Goal: Task Accomplishment & Management: Manage account settings

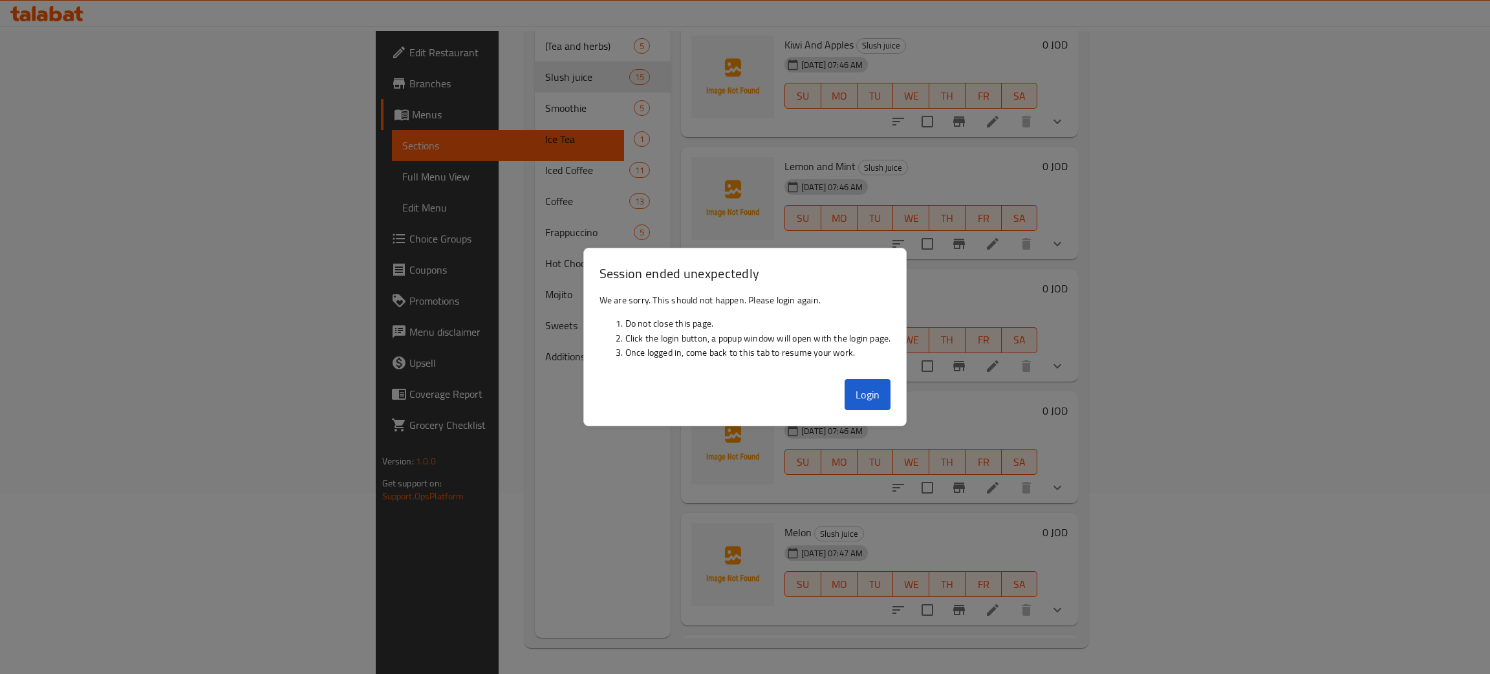
scroll to position [1186, 0]
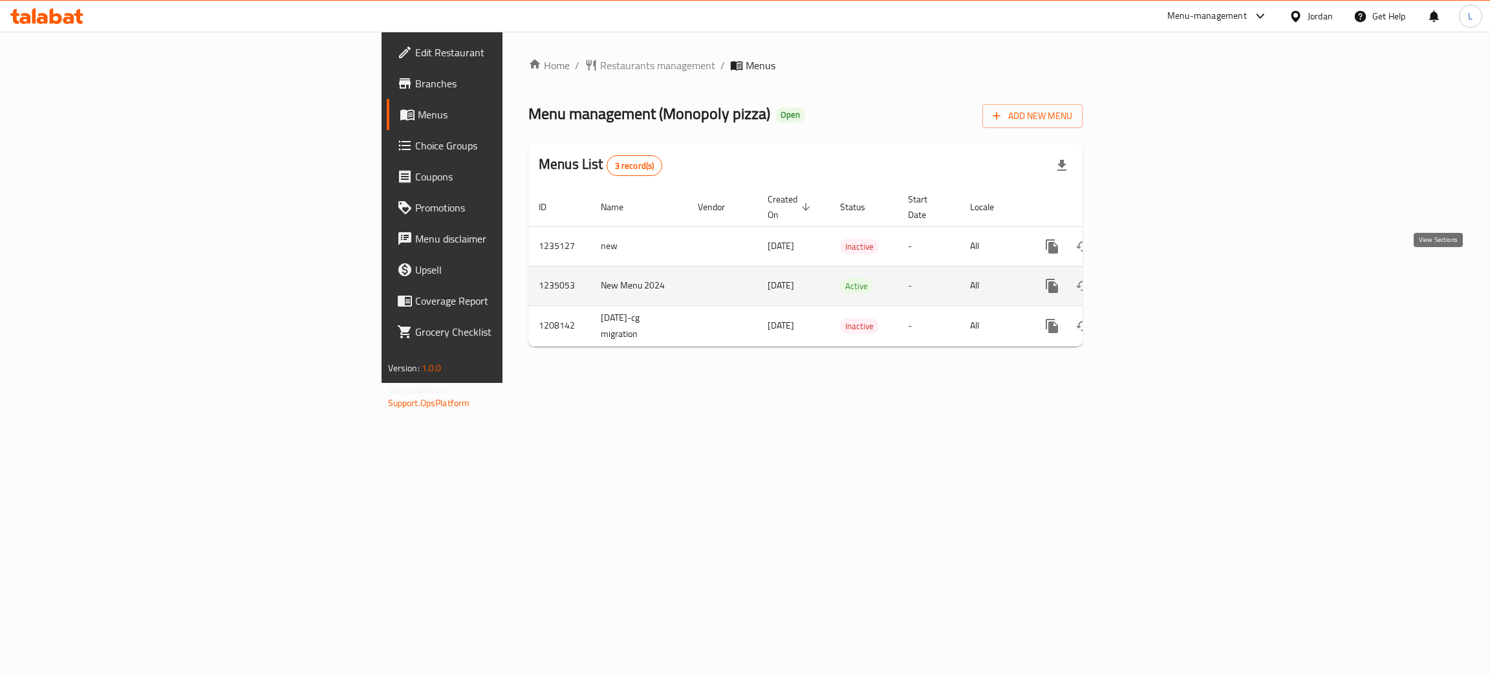
click at [1151, 280] on icon "enhanced table" at bounding box center [1146, 286] width 12 height 12
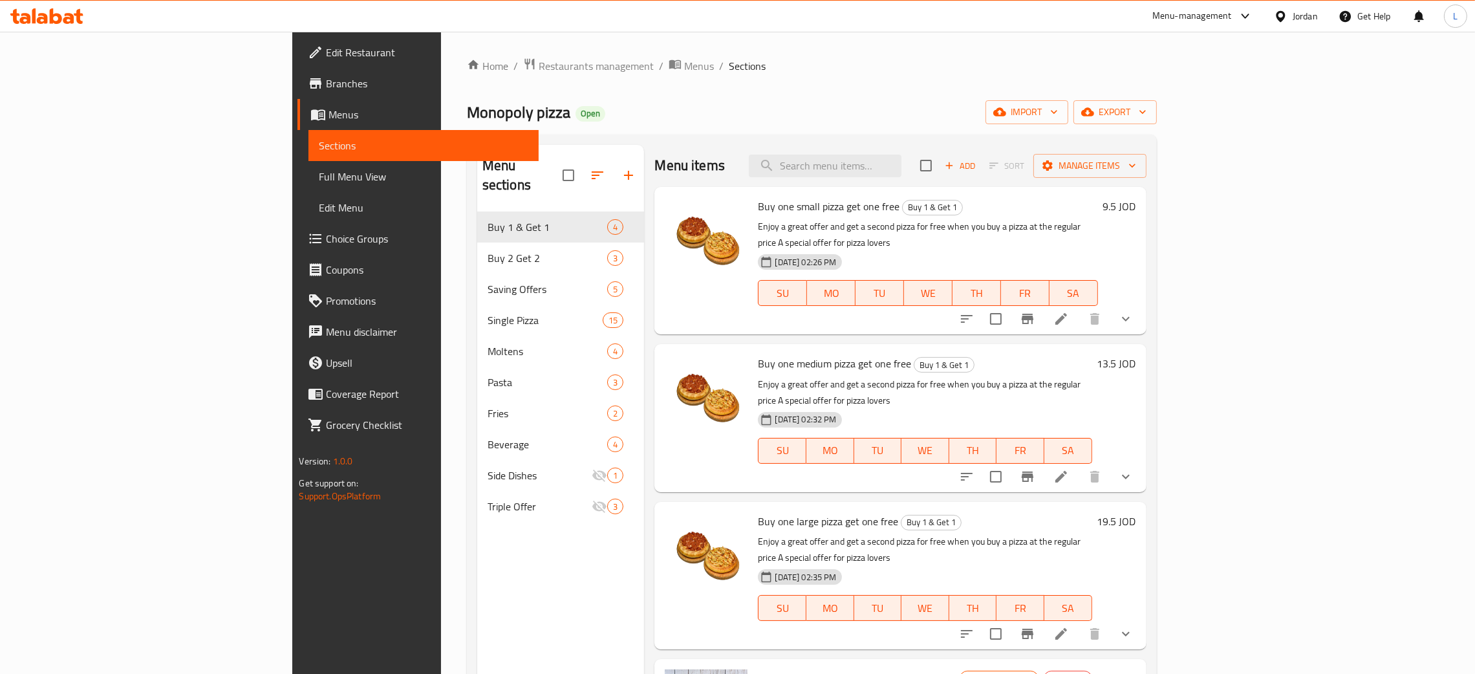
click at [651, 101] on div "Monopoly pizza Open import export" at bounding box center [812, 112] width 690 height 24
click at [1067, 313] on icon at bounding box center [1061, 319] width 12 height 12
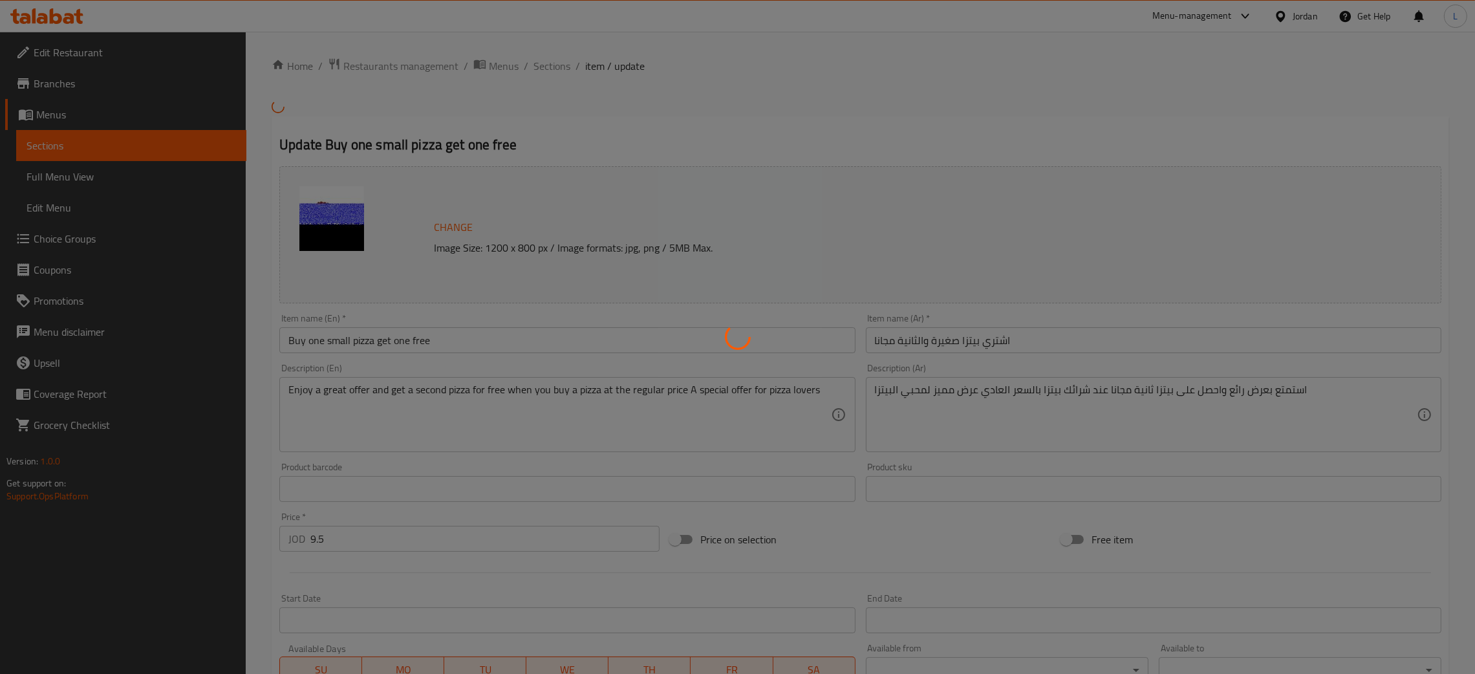
type input "اختيارك للبيتزا"
type input "1"
type input "اختيارك للبيتزا المجانية"
type input "1"
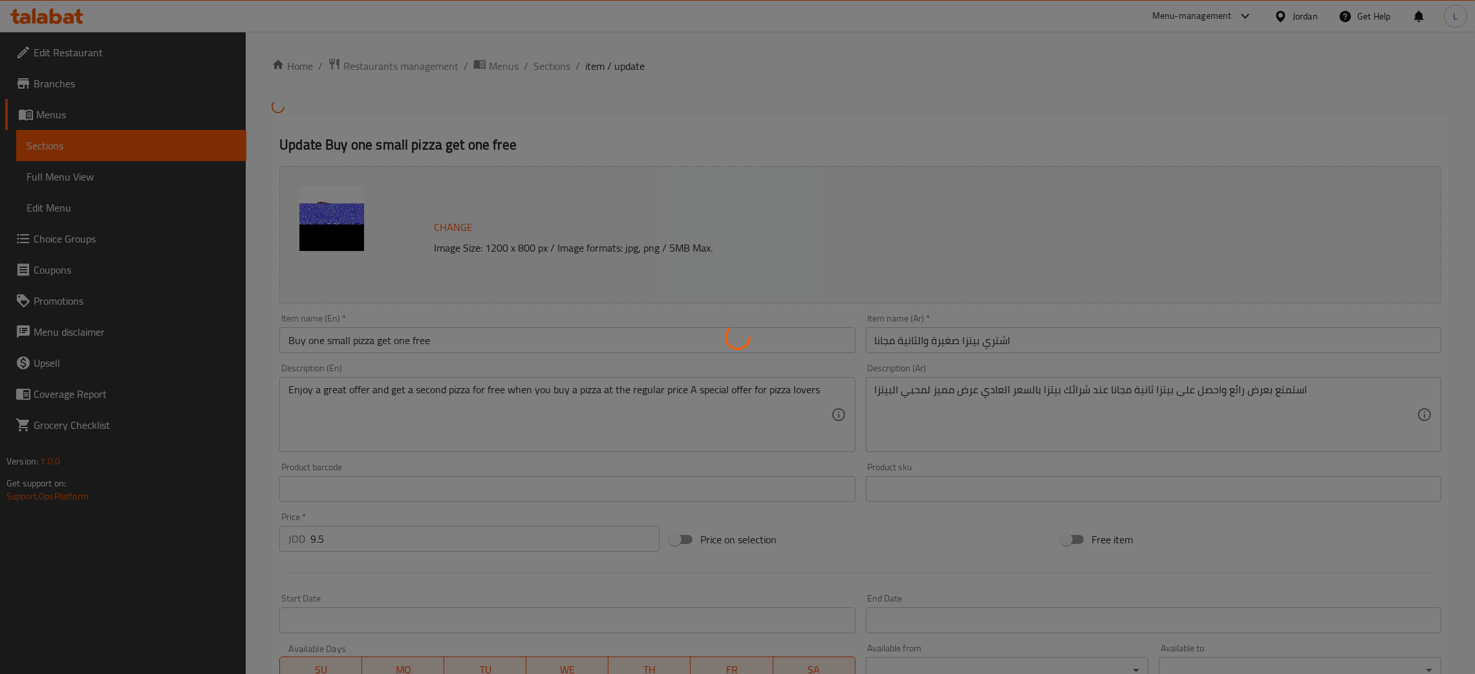
type input "1"
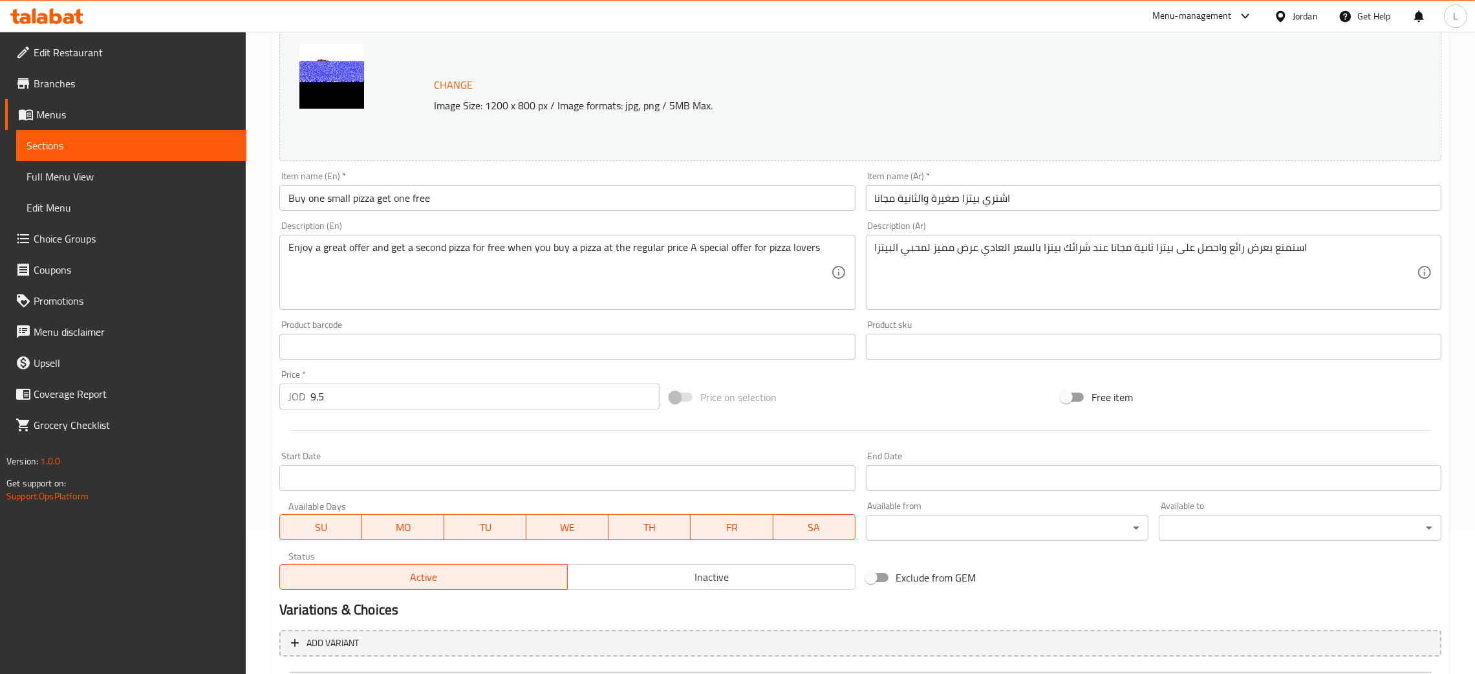
scroll to position [325, 0]
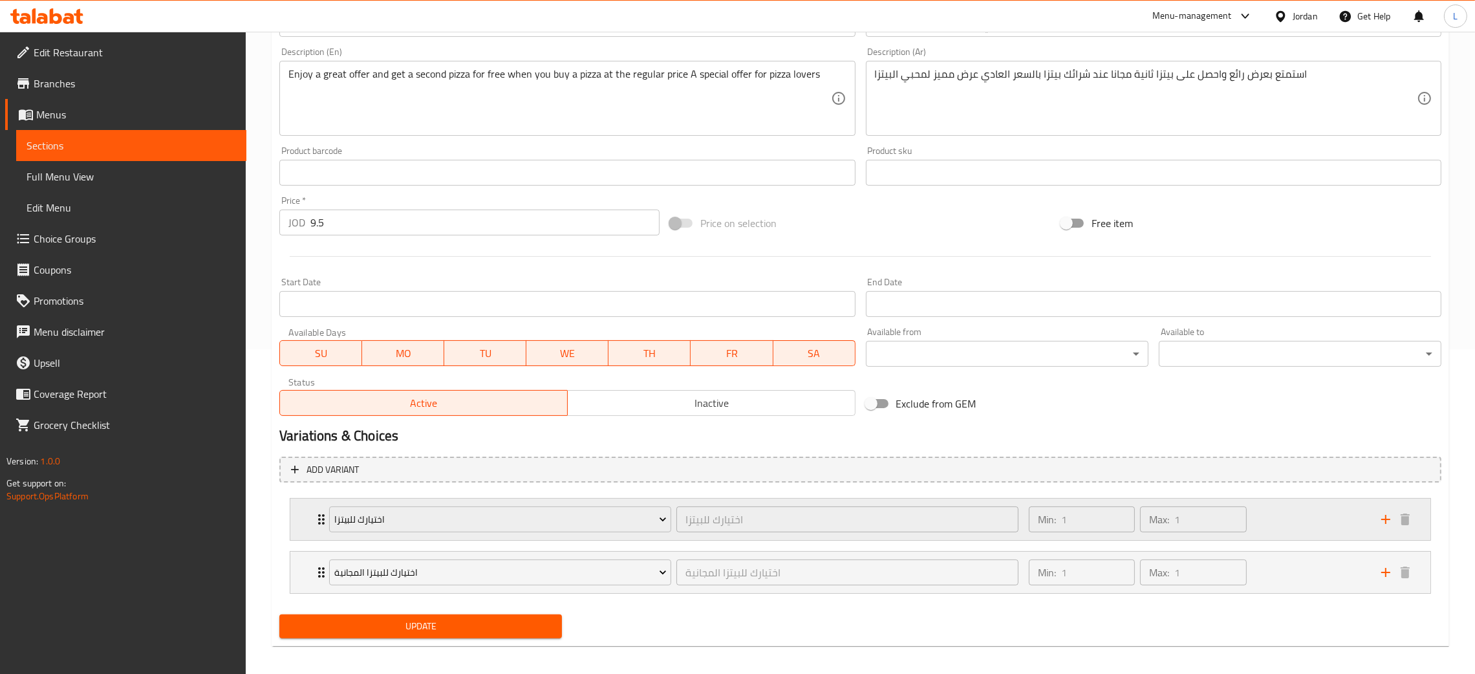
click at [309, 514] on div "اختيارك للبيتزا اختيارك للبيتزا ​ Min: 1 ​ Max: 1 ​" at bounding box center [860, 519] width 1140 height 41
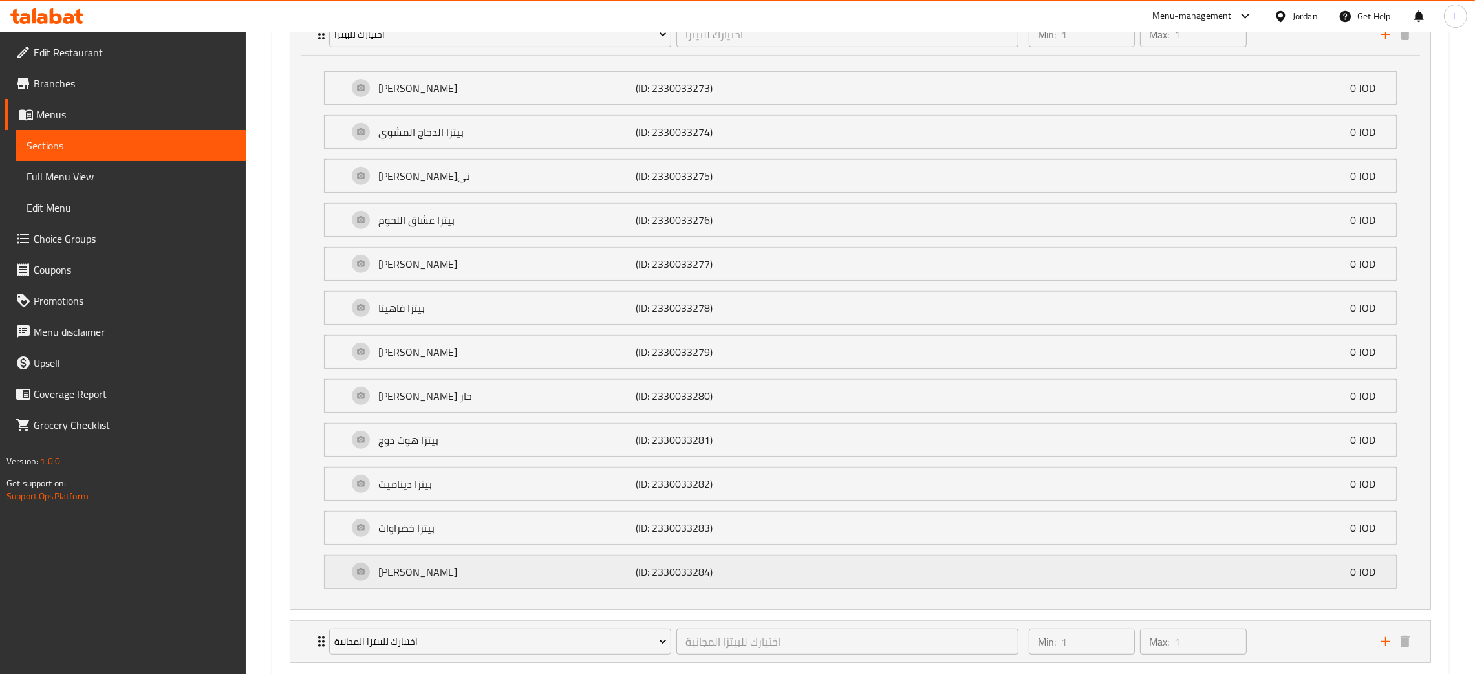
scroll to position [890, 0]
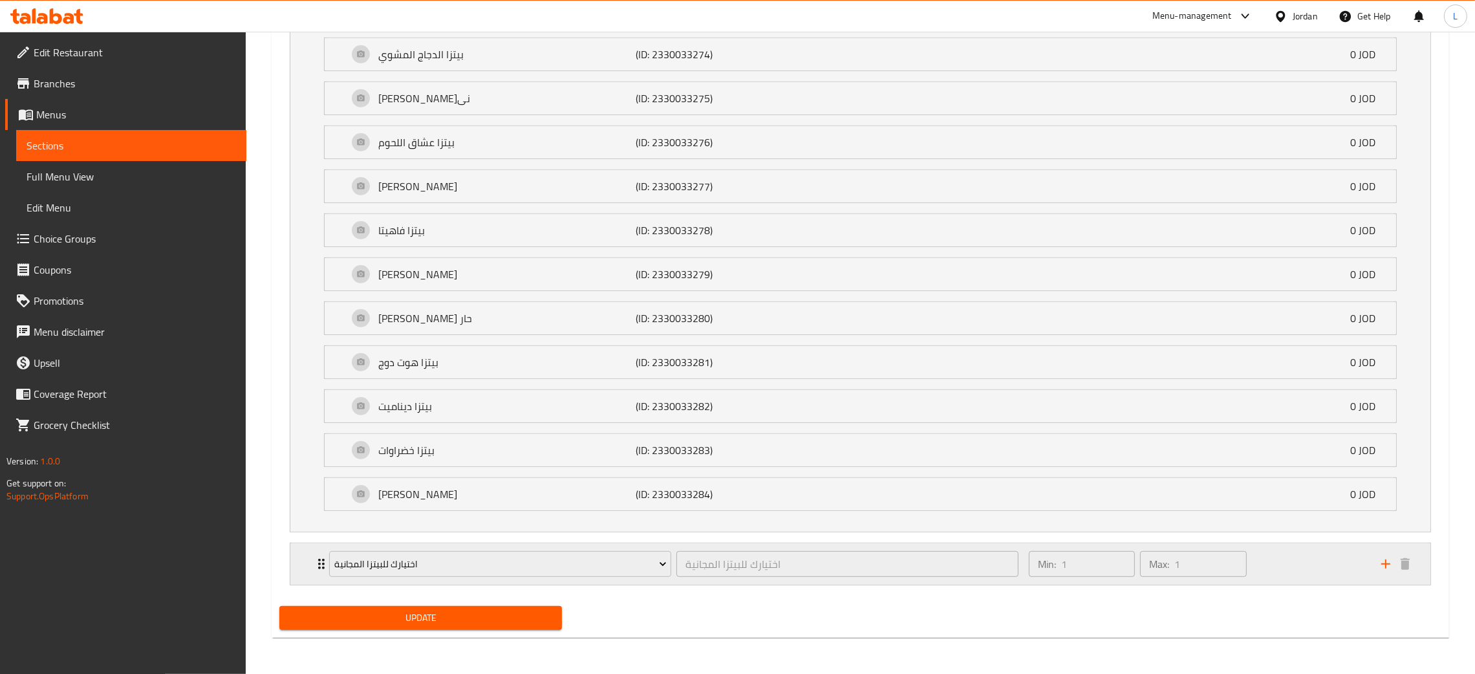
click at [303, 567] on div "اختيارك للبيتزا المجانية اختيارك للبيتزا المجانية ​ Min: 1 ​ Max: 1 ​" at bounding box center [860, 563] width 1140 height 41
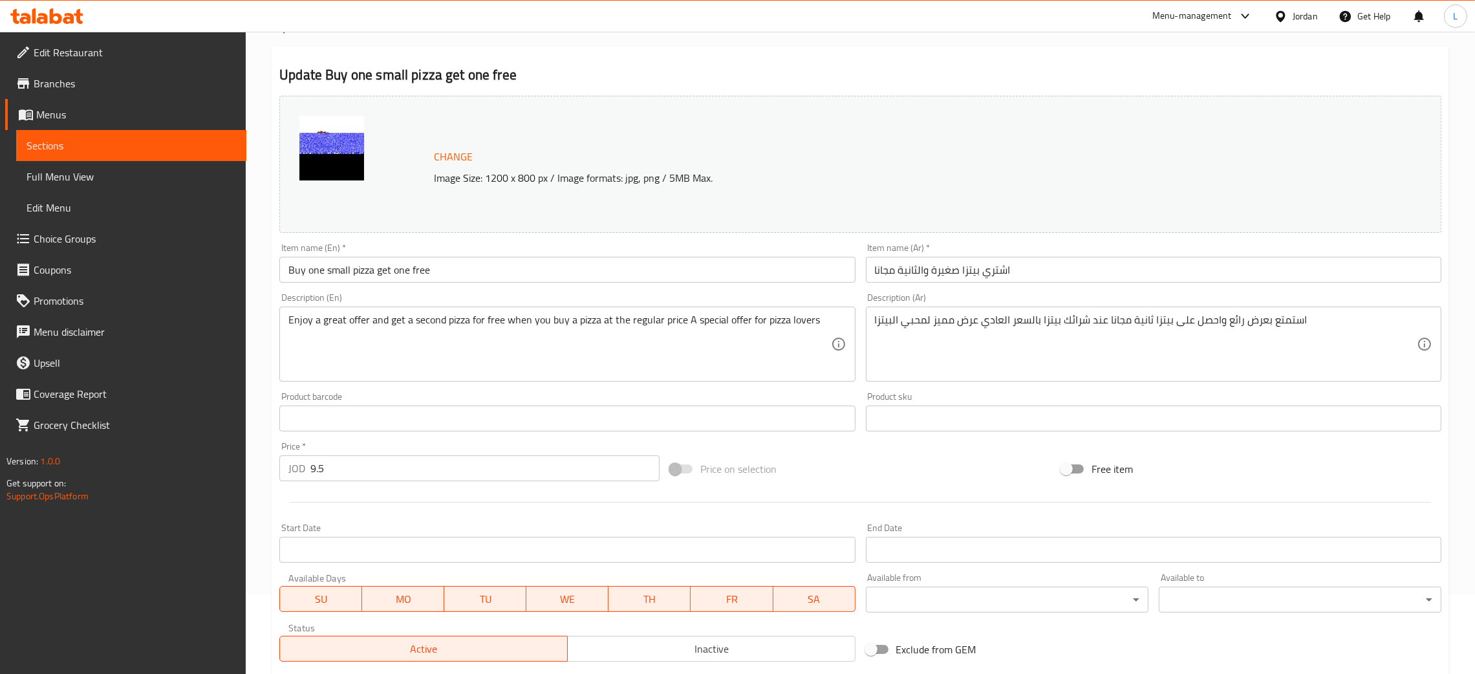
scroll to position [0, 0]
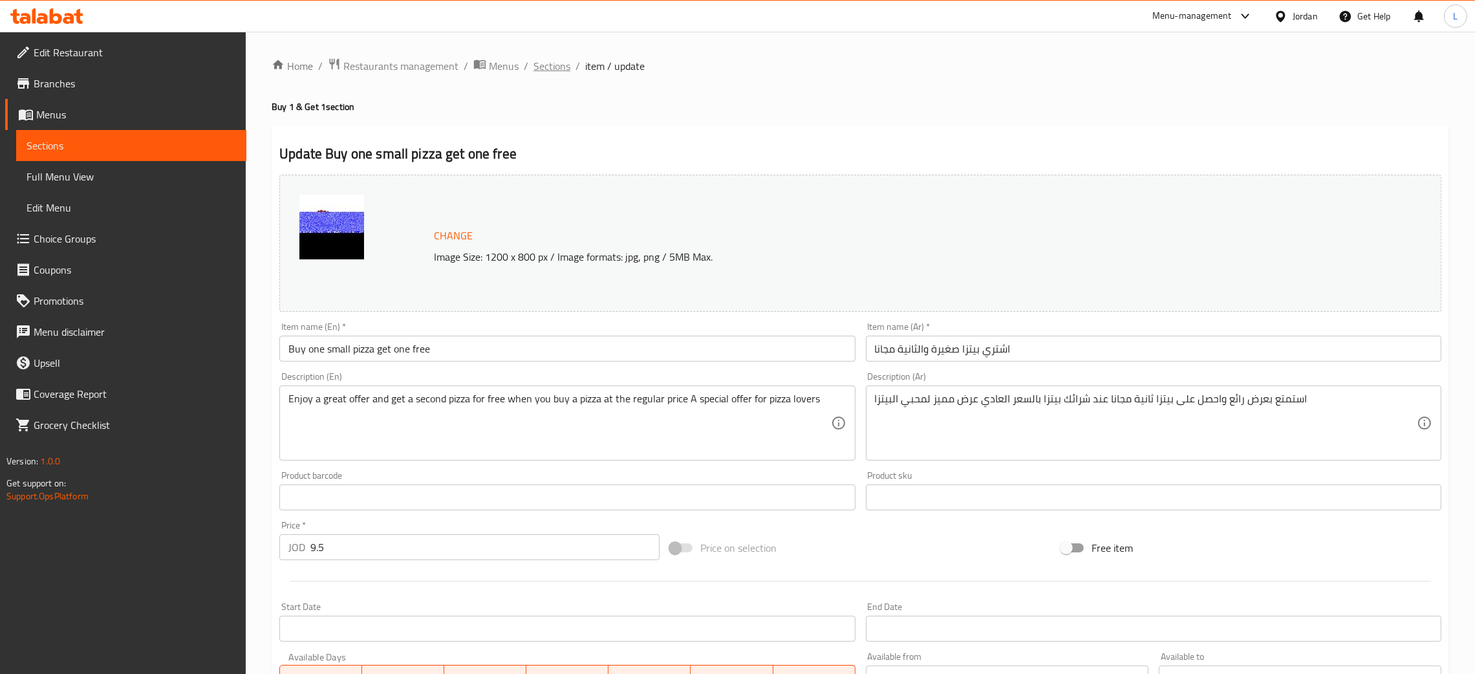
click at [552, 66] on span "Sections" at bounding box center [552, 66] width 37 height 16
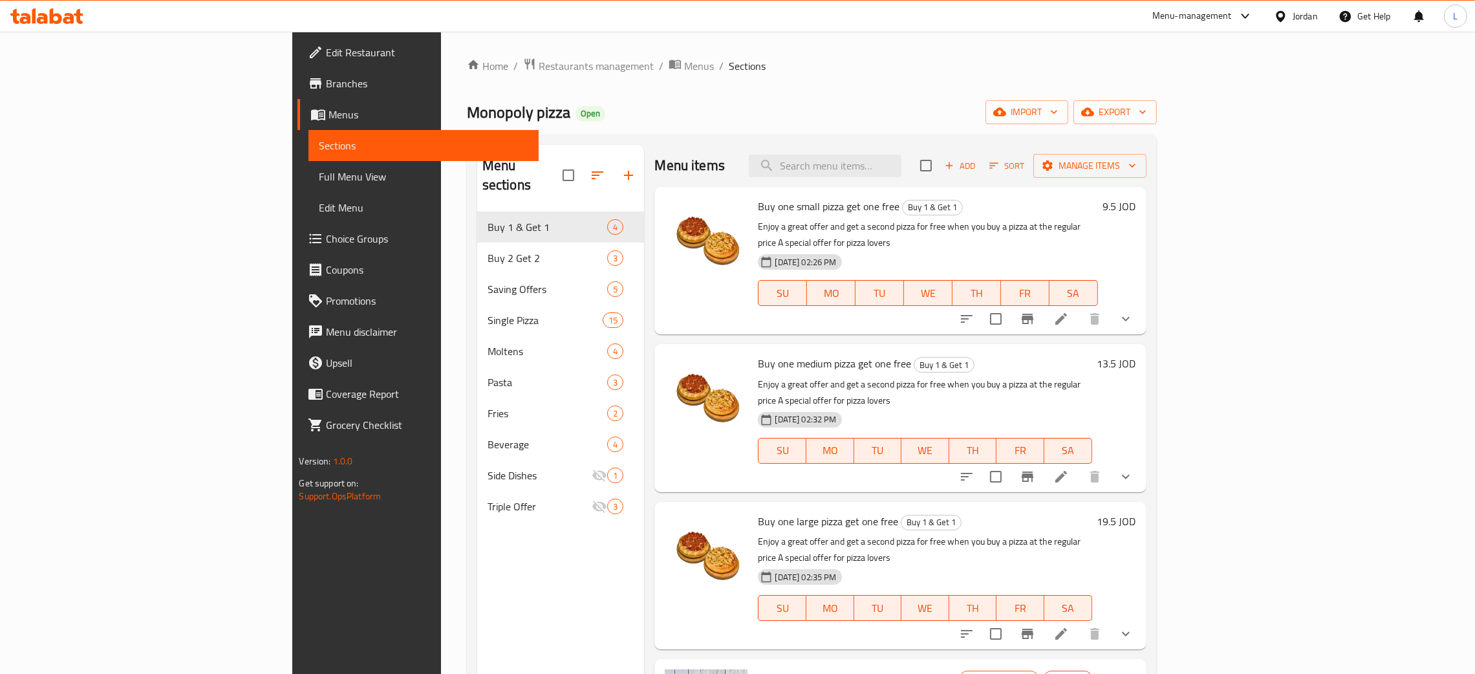
click at [60, 23] on icon at bounding box center [46, 16] width 73 height 16
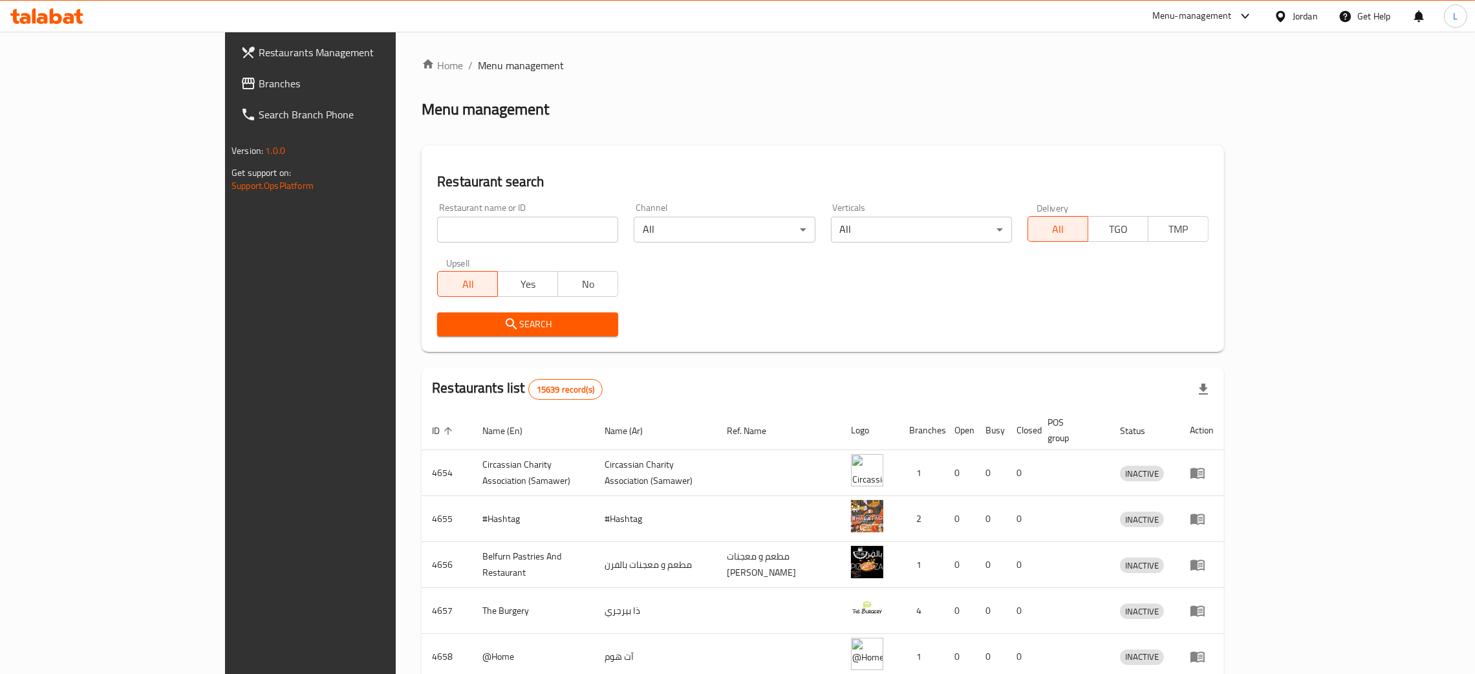
click at [259, 78] on span "Branches" at bounding box center [360, 84] width 202 height 16
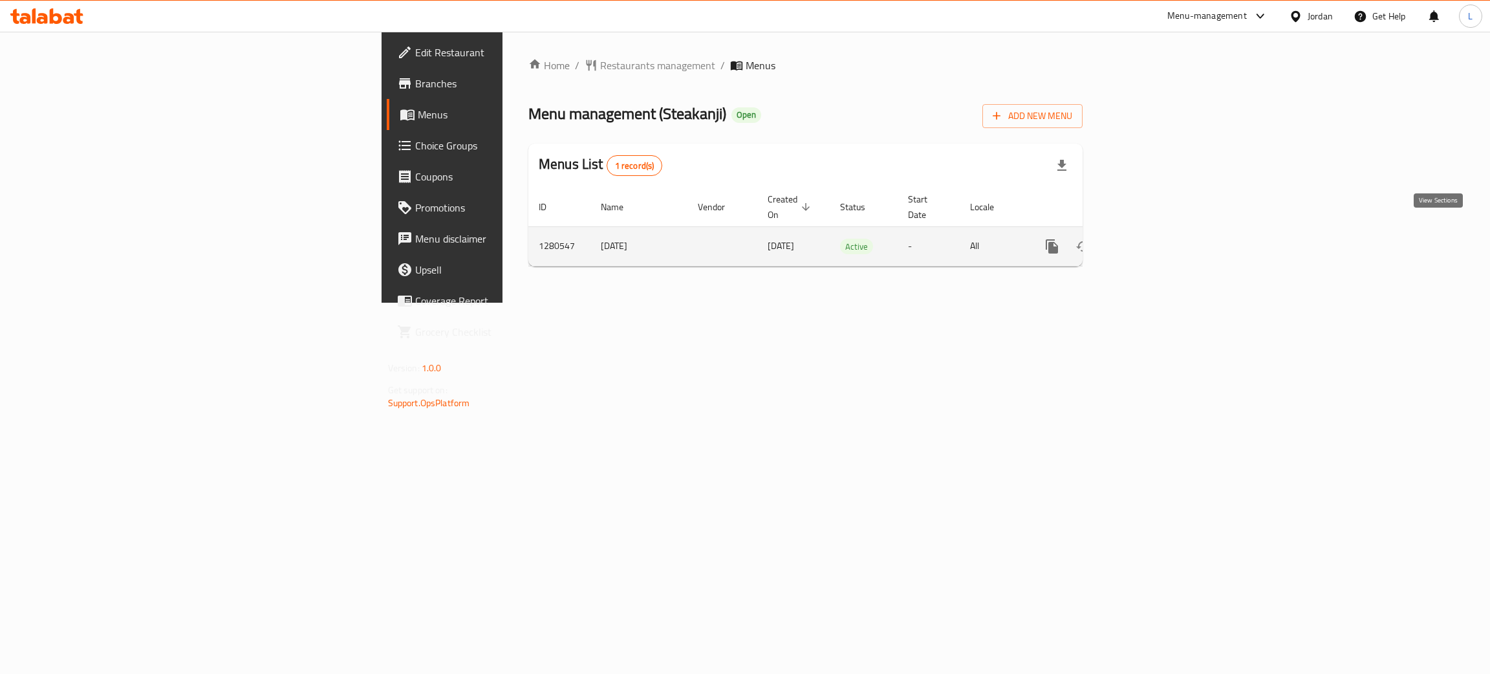
click at [1153, 239] on icon "enhanced table" at bounding box center [1146, 247] width 16 height 16
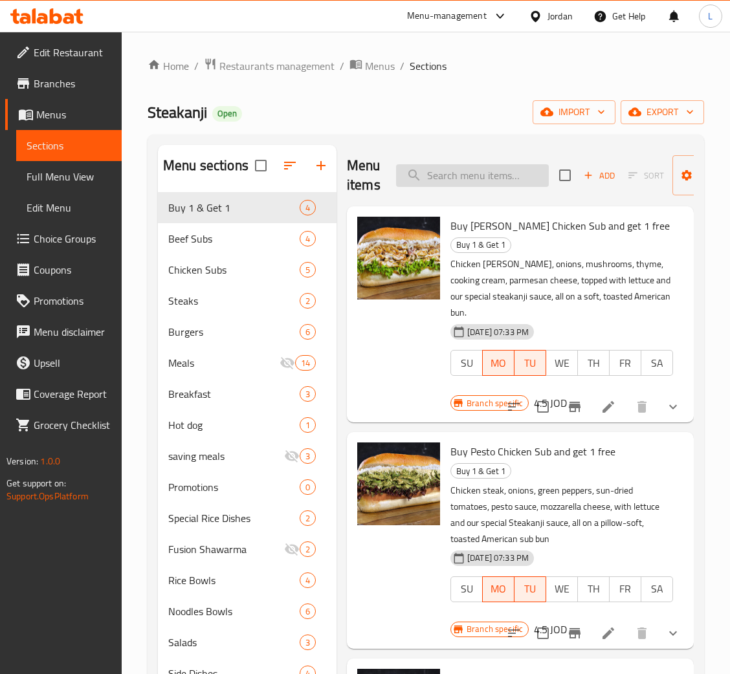
click at [504, 180] on input "search" at bounding box center [472, 175] width 153 height 23
click at [483, 185] on input "onion" at bounding box center [472, 175] width 153 height 23
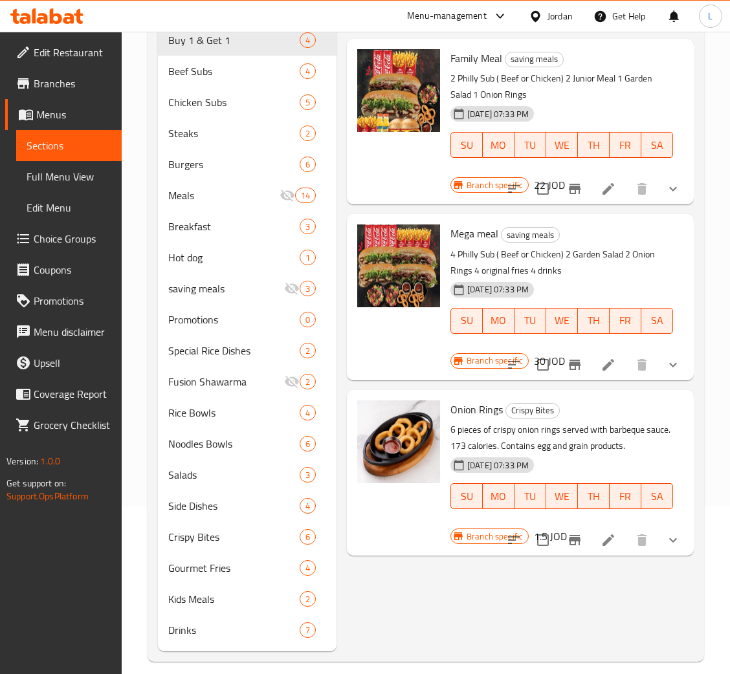
scroll to position [182, 0]
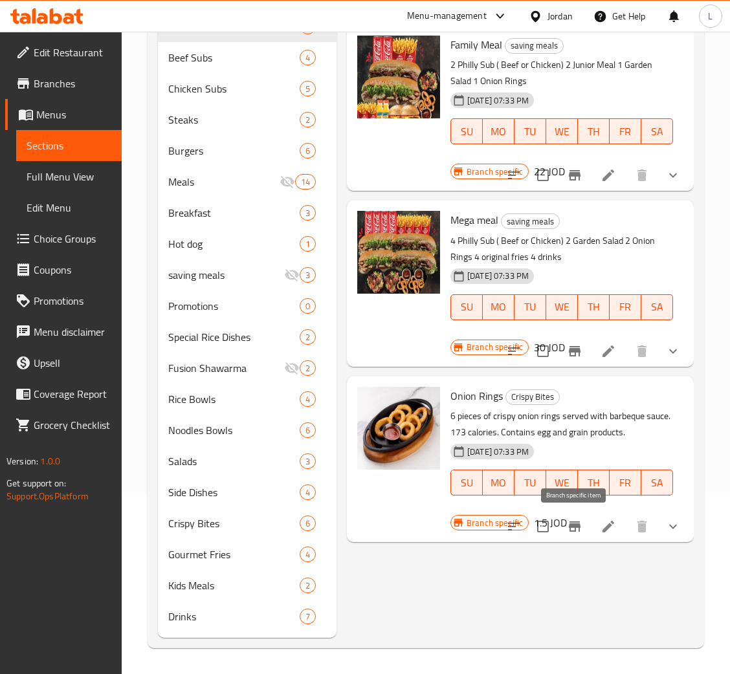
type input "onion r"
click at [576, 526] on icon "Branch-specific-item" at bounding box center [574, 526] width 12 height 10
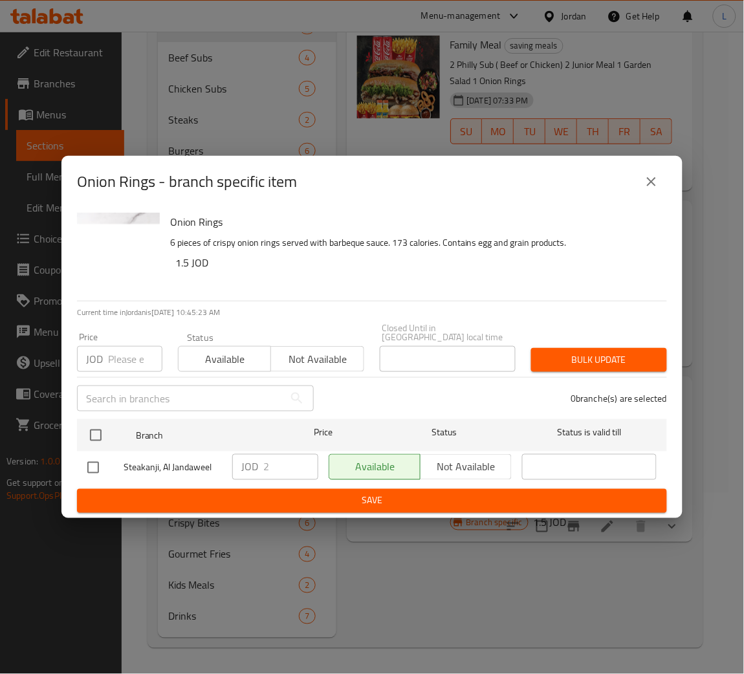
click at [116, 356] on input "number" at bounding box center [135, 359] width 54 height 26
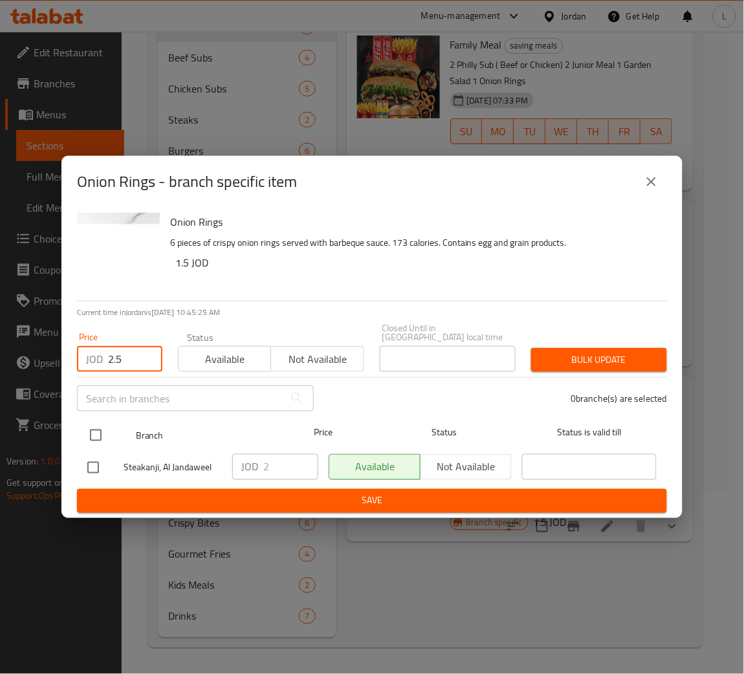
type input "2.5"
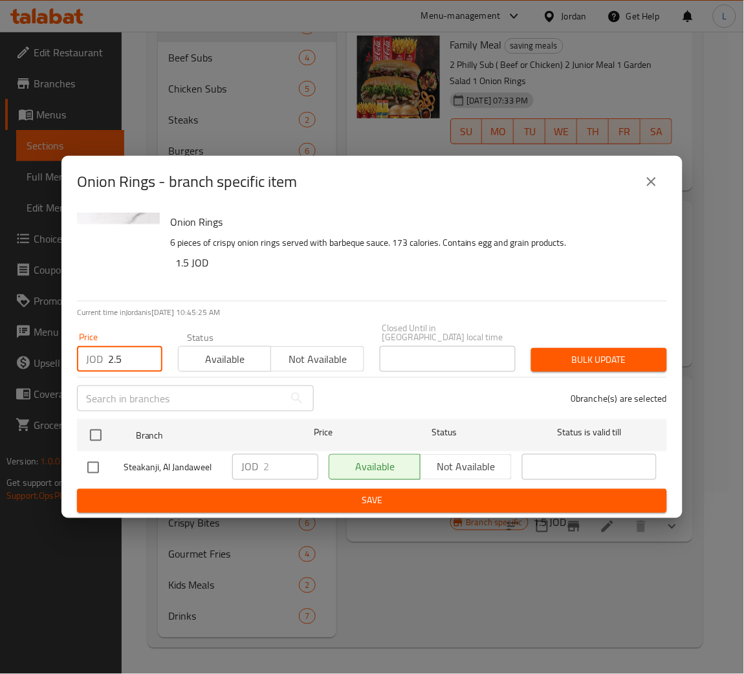
drag, startPoint x: 98, startPoint y: 437, endPoint x: 437, endPoint y: 410, distance: 339.3
click at [99, 437] on input "checkbox" at bounding box center [95, 435] width 27 height 27
checkbox input "true"
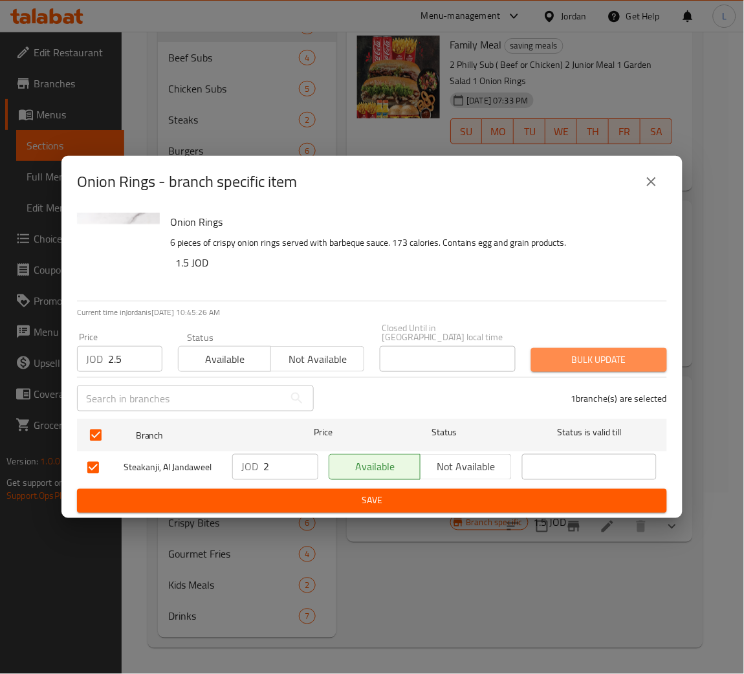
drag, startPoint x: 622, startPoint y: 360, endPoint x: 614, endPoint y: 367, distance: 10.5
click at [620, 360] on span "Bulk update" at bounding box center [598, 360] width 115 height 16
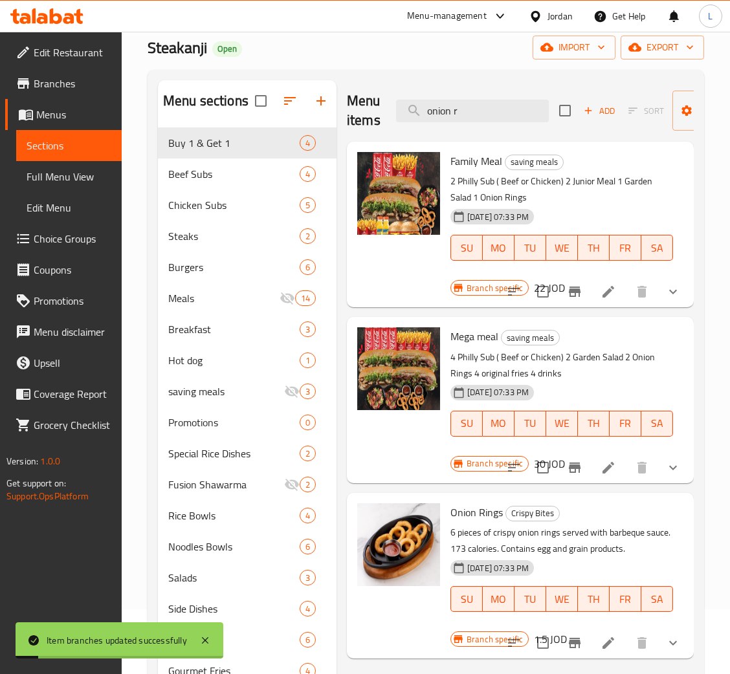
scroll to position [0, 0]
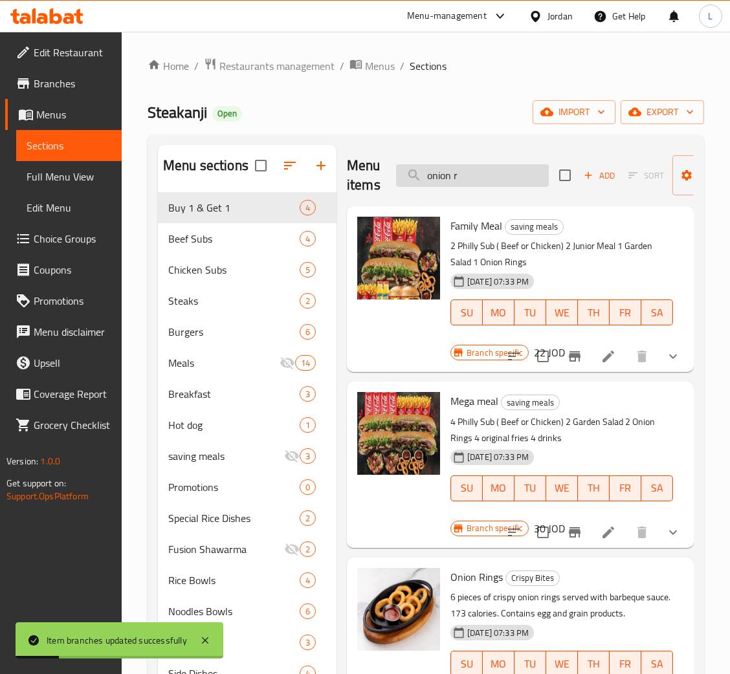
click at [484, 173] on input "onion r" at bounding box center [472, 175] width 153 height 23
paste input "Mozerala sticks"
type input "Mozerala sticks"
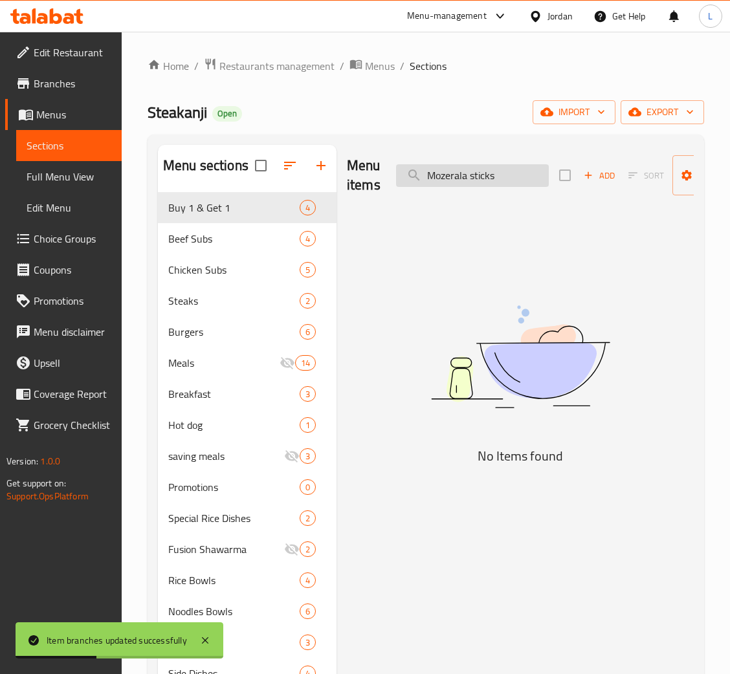
click at [484, 173] on input "Mozerala sticks" at bounding box center [472, 175] width 153 height 23
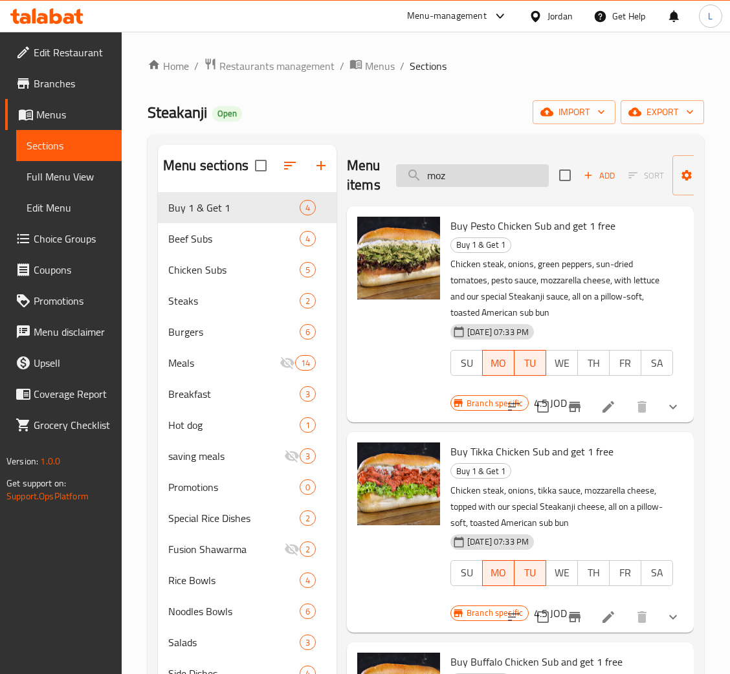
click at [470, 175] on input "moz" at bounding box center [472, 175] width 153 height 23
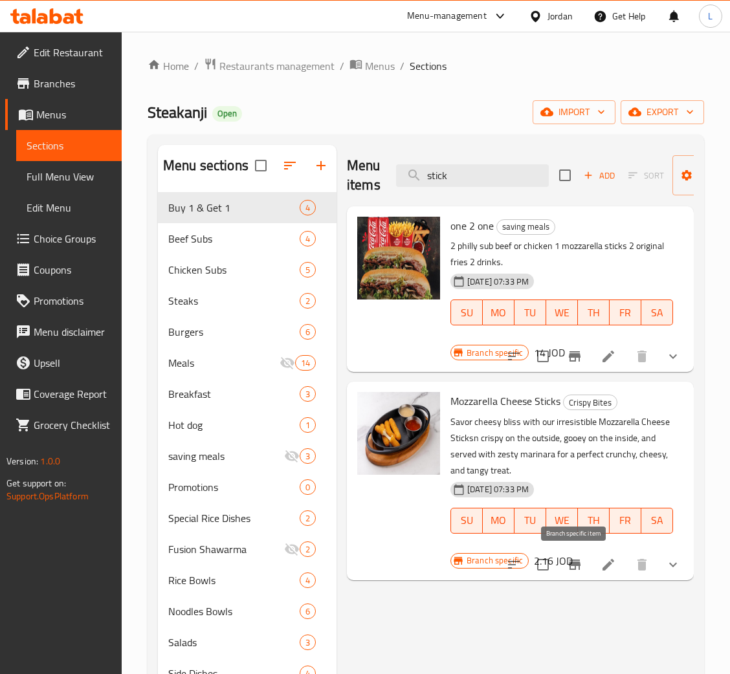
type input "stick"
click at [572, 568] on icon "Branch-specific-item" at bounding box center [575, 565] width 16 height 16
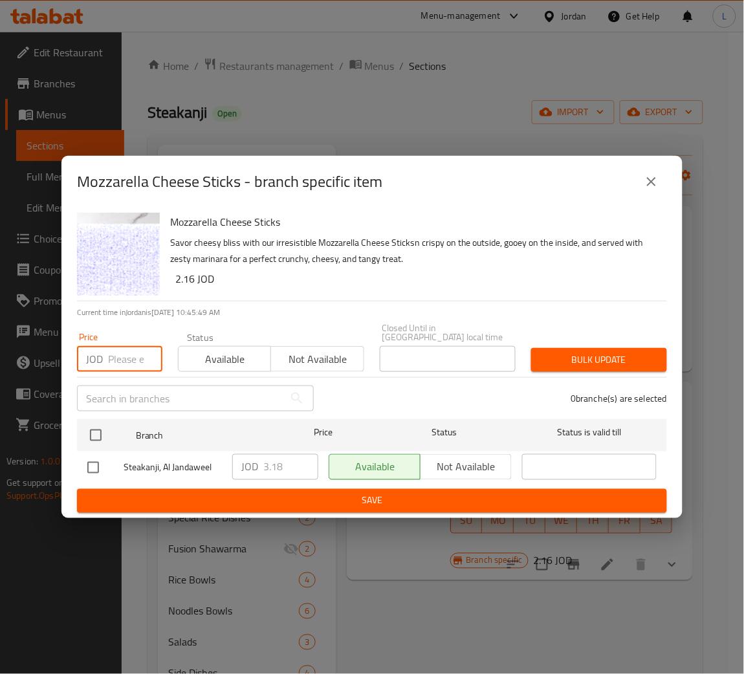
click at [119, 349] on input "number" at bounding box center [135, 359] width 54 height 26
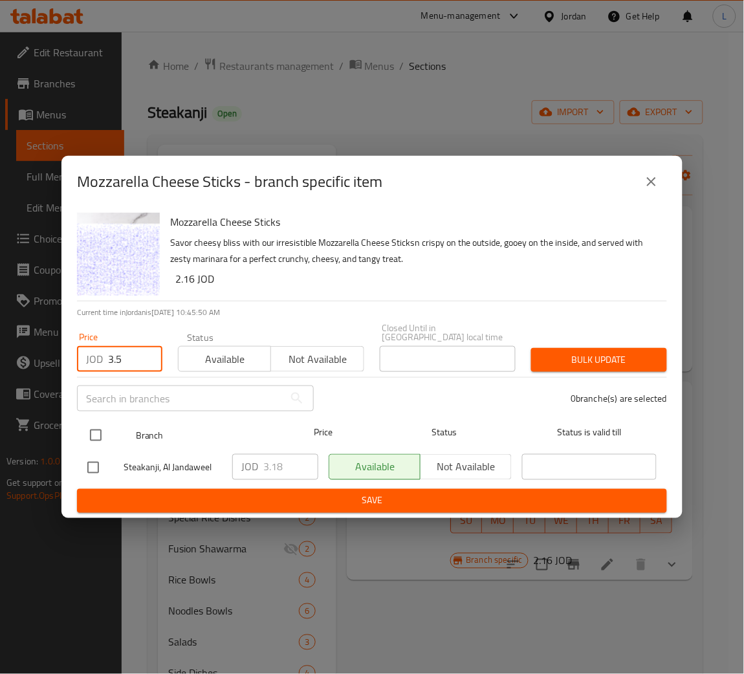
type input "3.5"
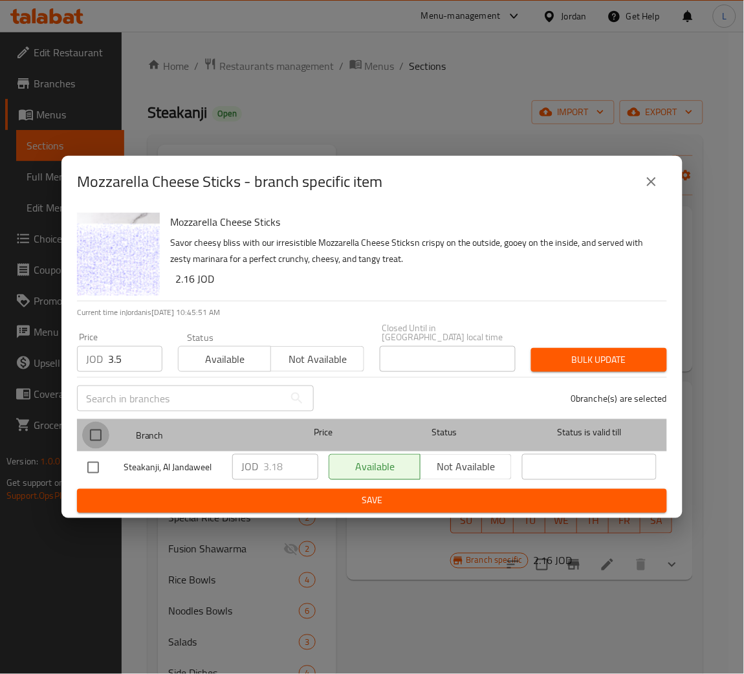
click at [90, 433] on input "checkbox" at bounding box center [95, 435] width 27 height 27
checkbox input "true"
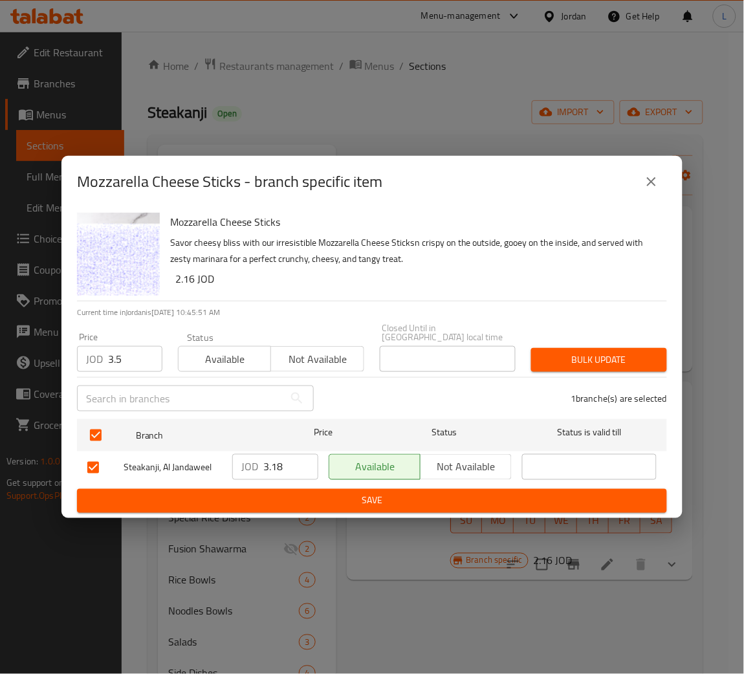
click at [580, 348] on button "Bulk update" at bounding box center [599, 360] width 136 height 24
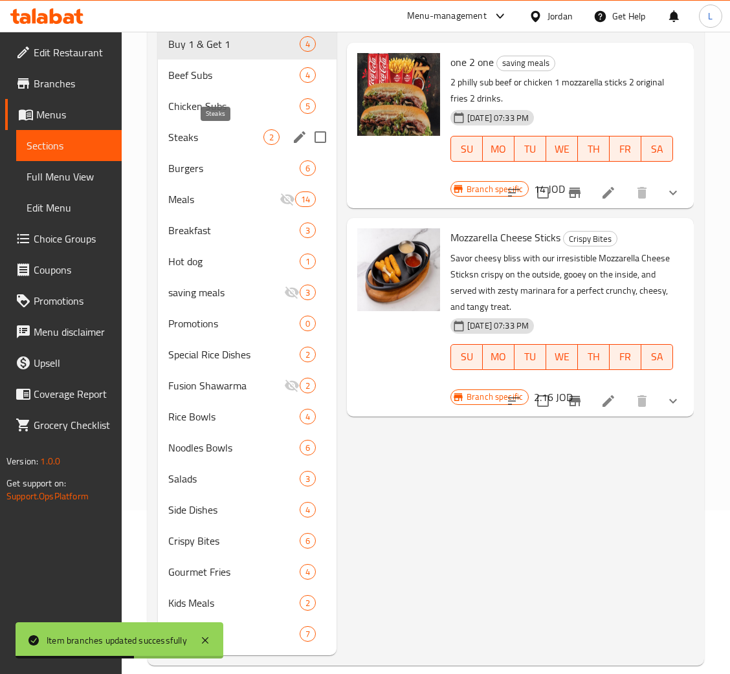
scroll to position [182, 0]
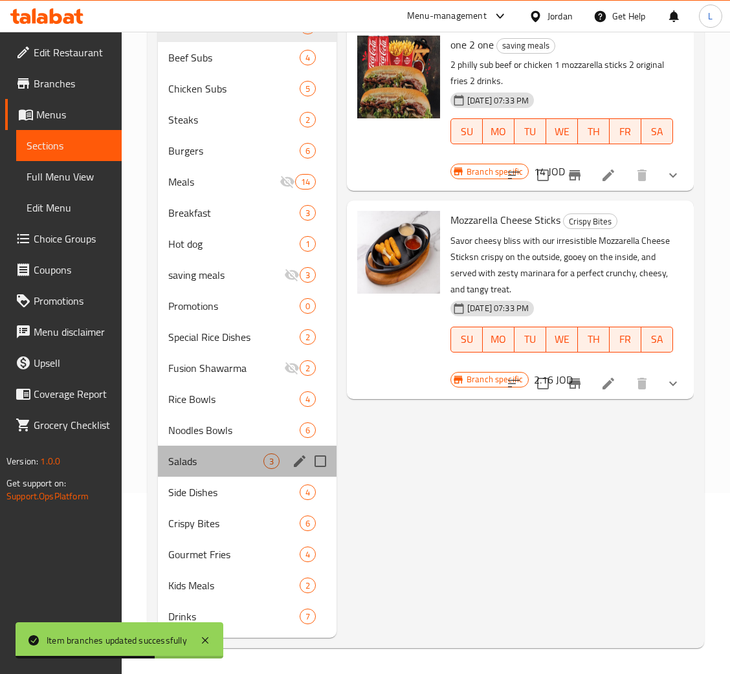
click at [232, 449] on div "Salads 3" at bounding box center [247, 461] width 179 height 31
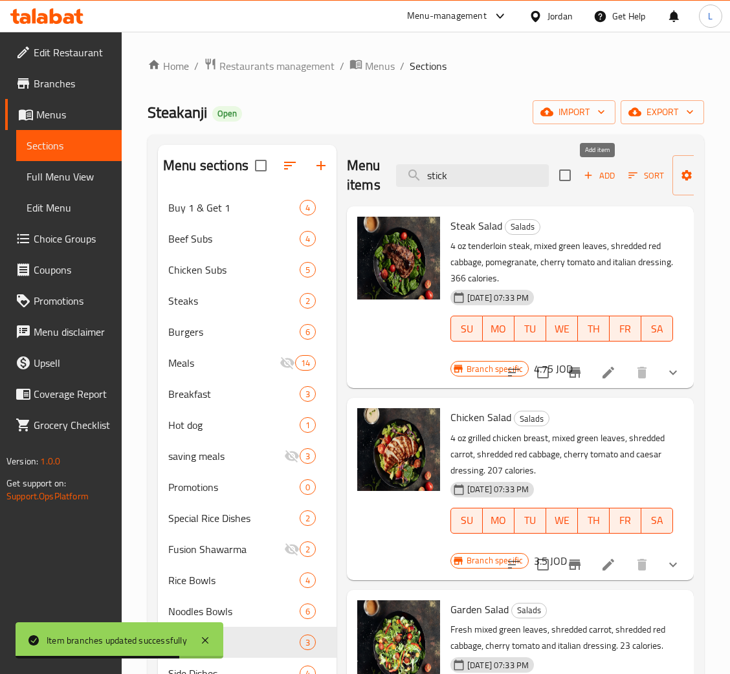
click at [598, 177] on span "Add" at bounding box center [598, 175] width 35 height 15
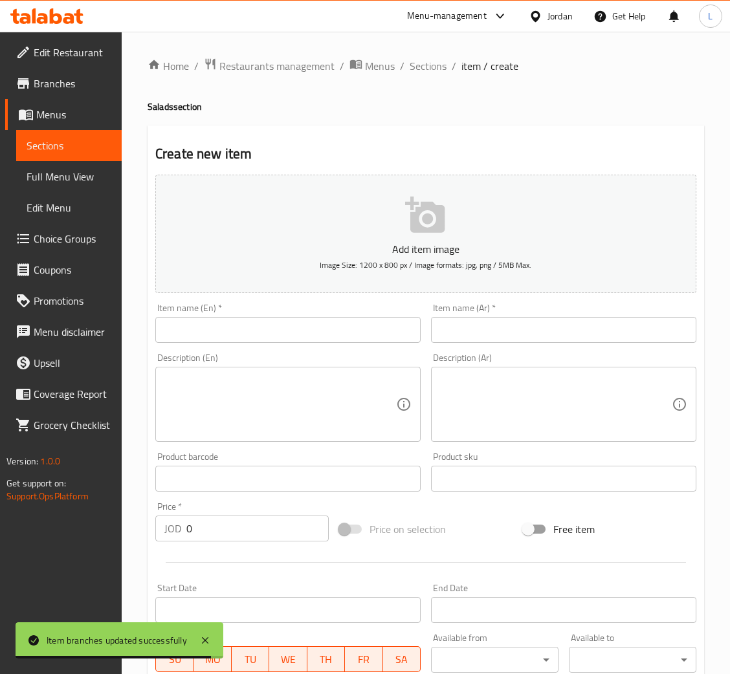
click at [255, 327] on input "text" at bounding box center [287, 330] width 265 height 26
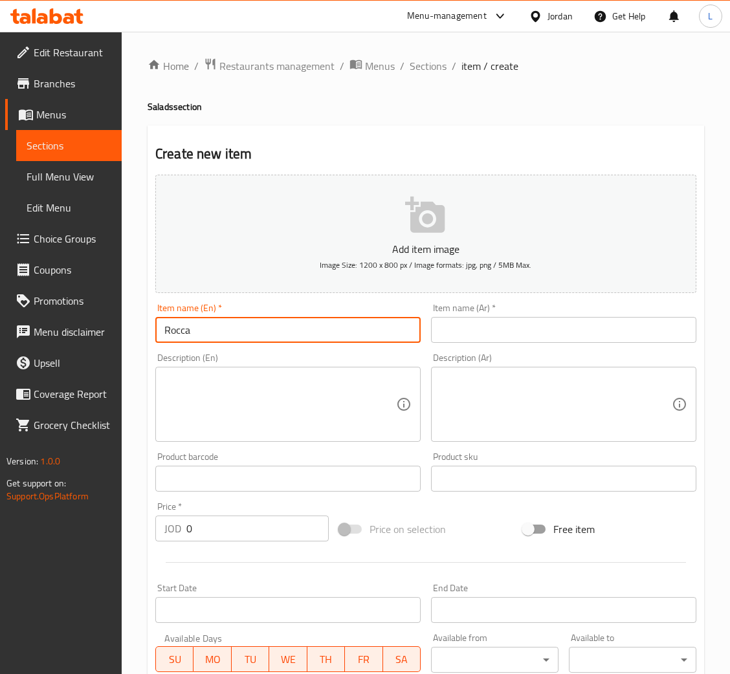
type input "Rocca salad"
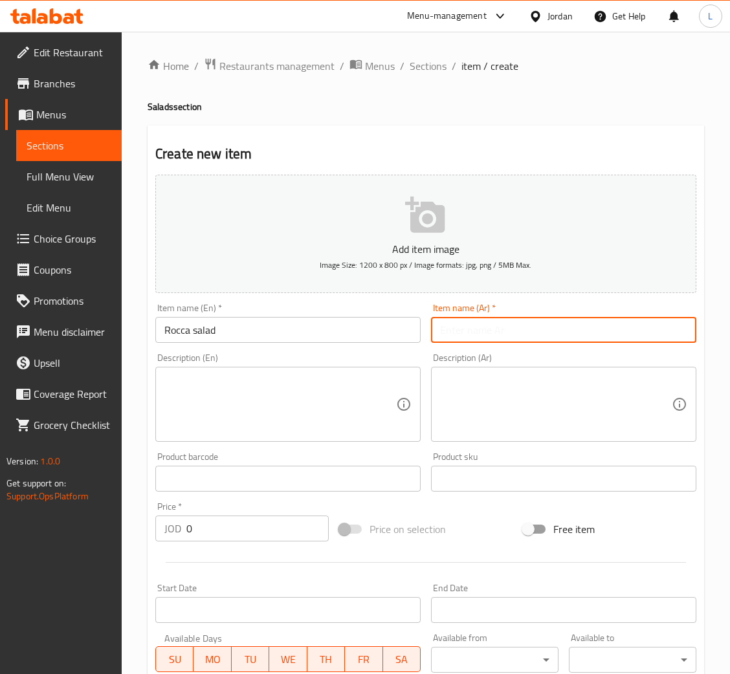
click at [600, 319] on input "text" at bounding box center [563, 330] width 265 height 26
click at [305, 321] on input "Rocca salad" at bounding box center [287, 330] width 265 height 26
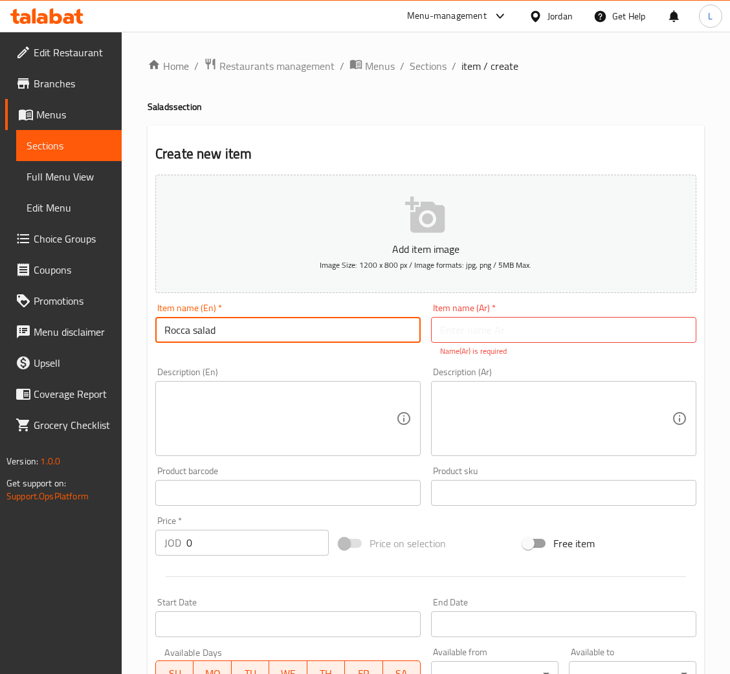
click at [305, 321] on input "Rocca salad" at bounding box center [287, 330] width 265 height 26
click at [515, 325] on input "text" at bounding box center [563, 330] width 265 height 26
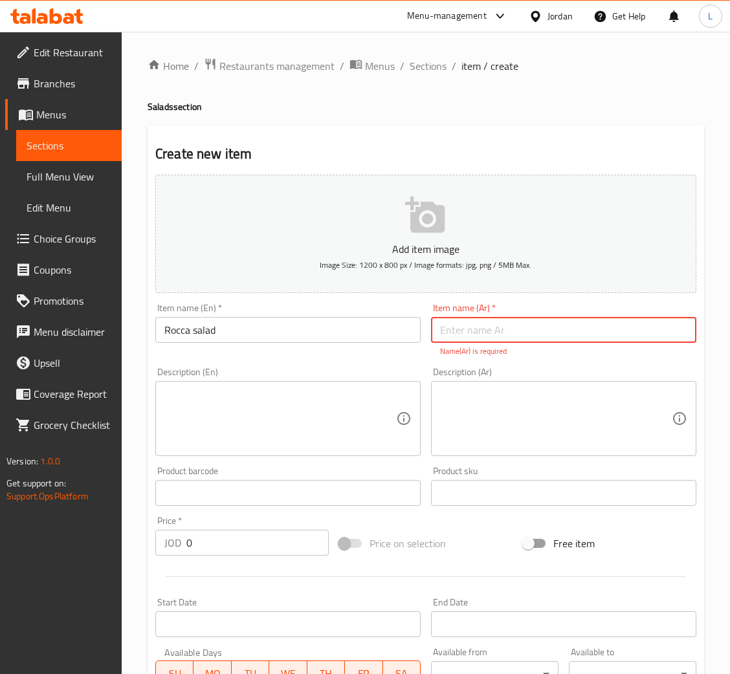
paste input "سلطة جرجير"
type input "سلطة جرجير"
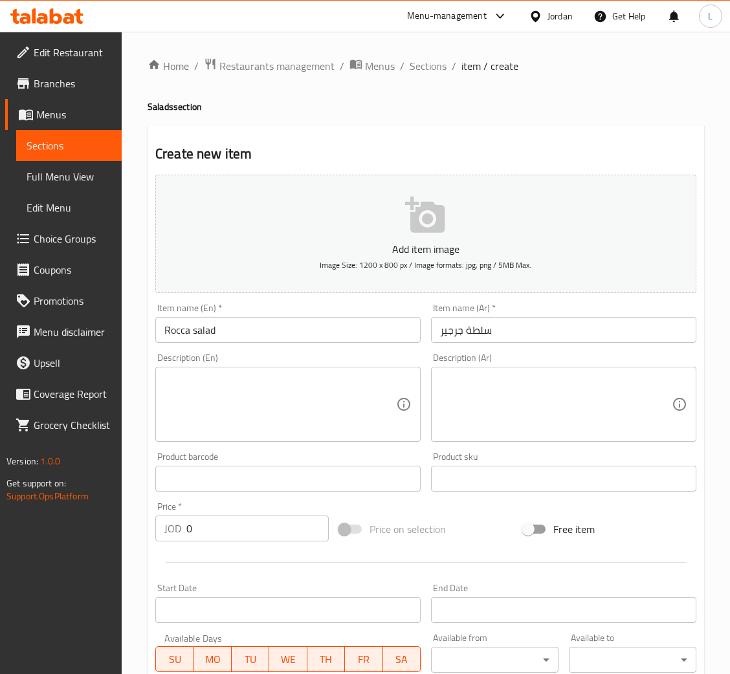
click at [223, 556] on div "Add item image Image Size: 1200 x 800 px / Image formats: jpg, png / 5MB Max. I…" at bounding box center [425, 447] width 551 height 557
click at [224, 535] on input "0" at bounding box center [257, 528] width 142 height 26
type input "3.5"
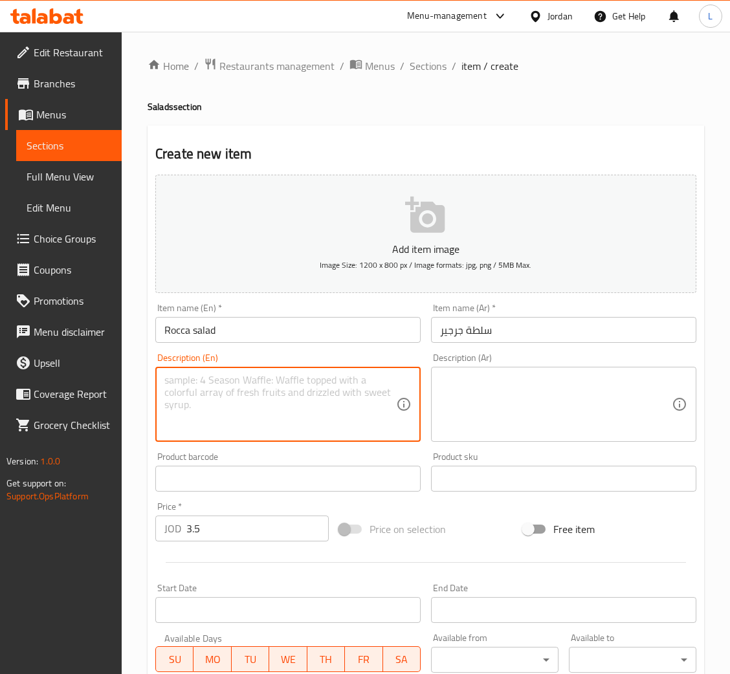
click at [279, 402] on textarea at bounding box center [280, 404] width 232 height 61
type textarea "s"
type textarea "w"
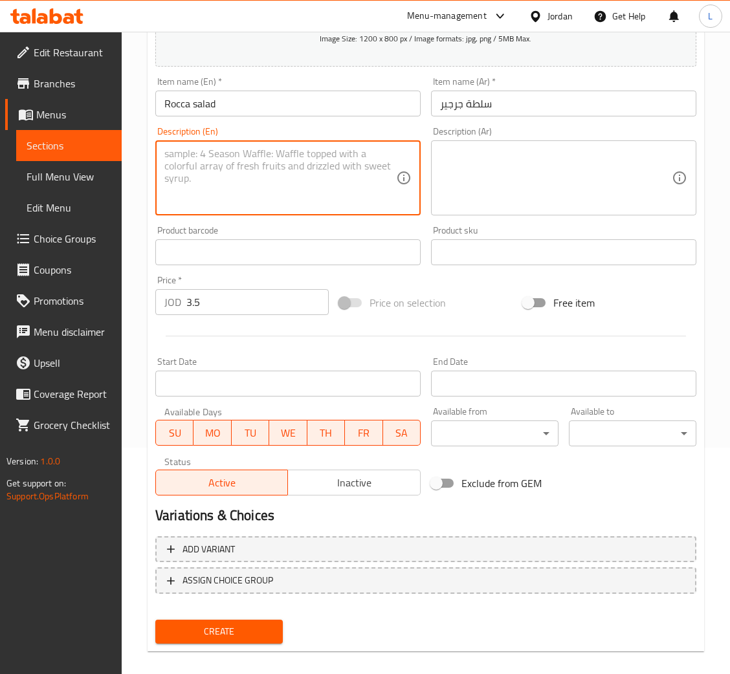
scroll to position [237, 0]
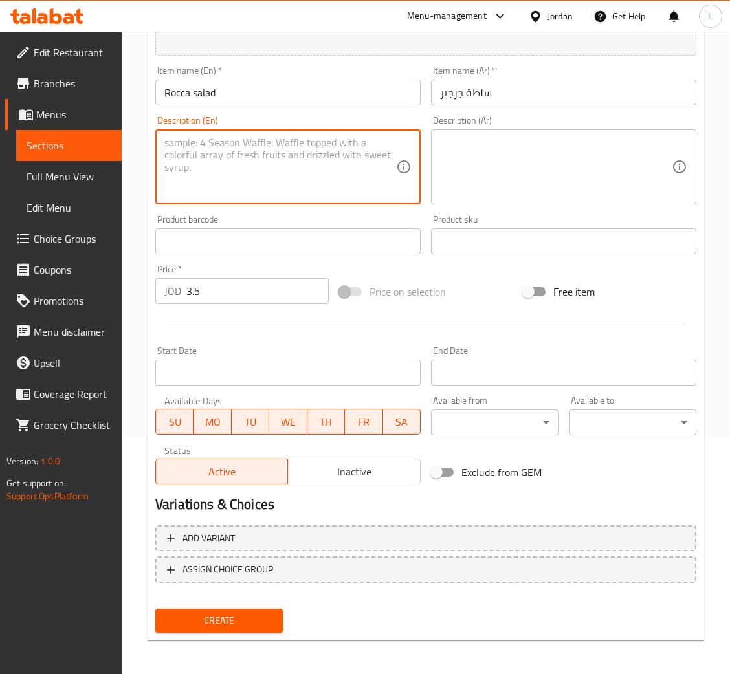
click at [275, 609] on button "Create" at bounding box center [218, 621] width 127 height 24
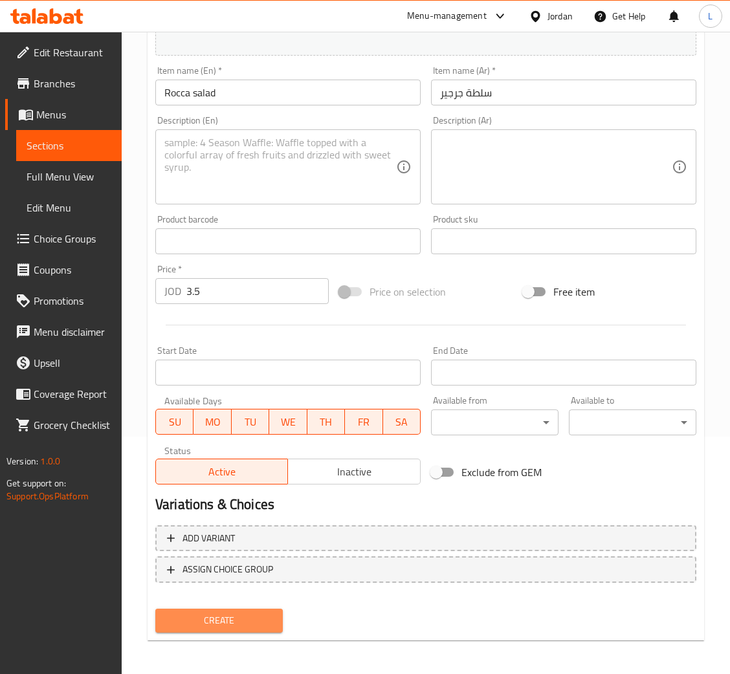
click at [245, 612] on span "Create" at bounding box center [219, 620] width 107 height 16
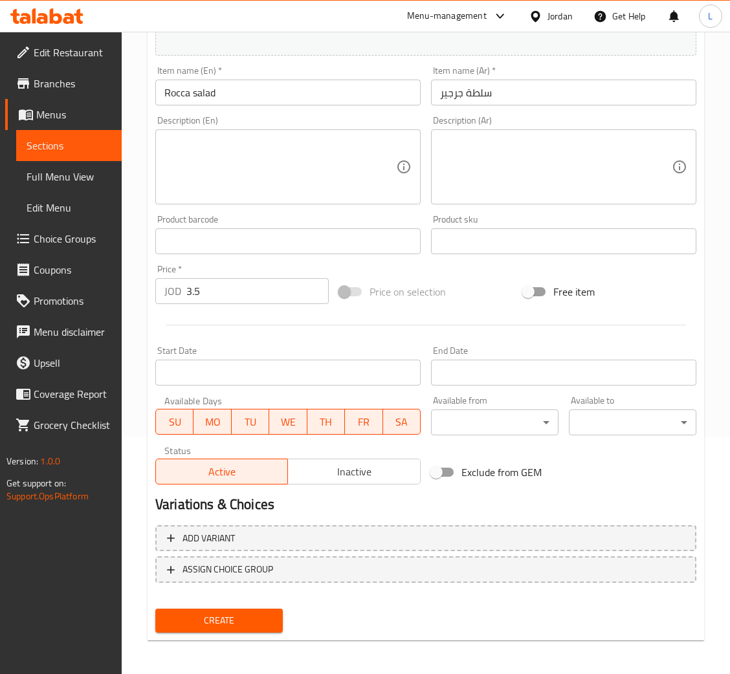
click at [210, 612] on span "Create" at bounding box center [219, 620] width 107 height 16
click at [254, 616] on span "Create" at bounding box center [219, 620] width 107 height 16
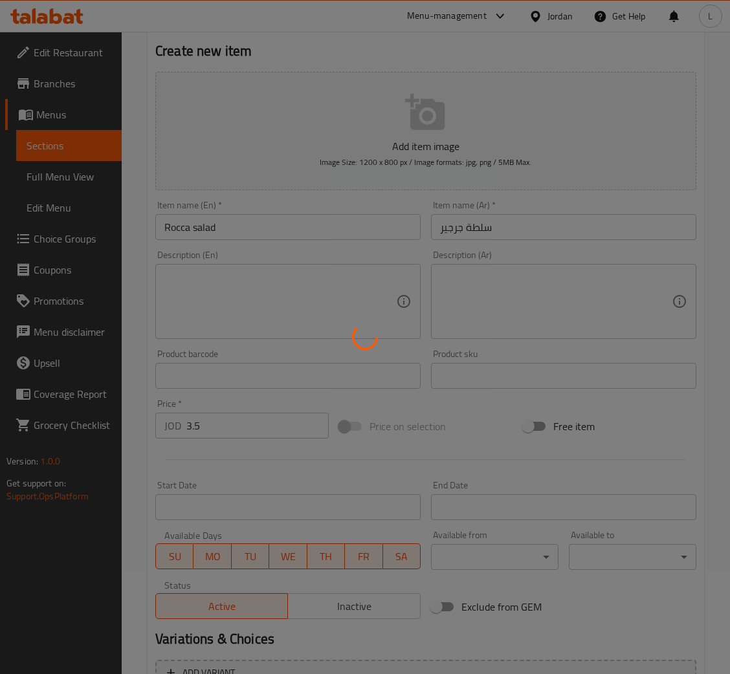
scroll to position [0, 0]
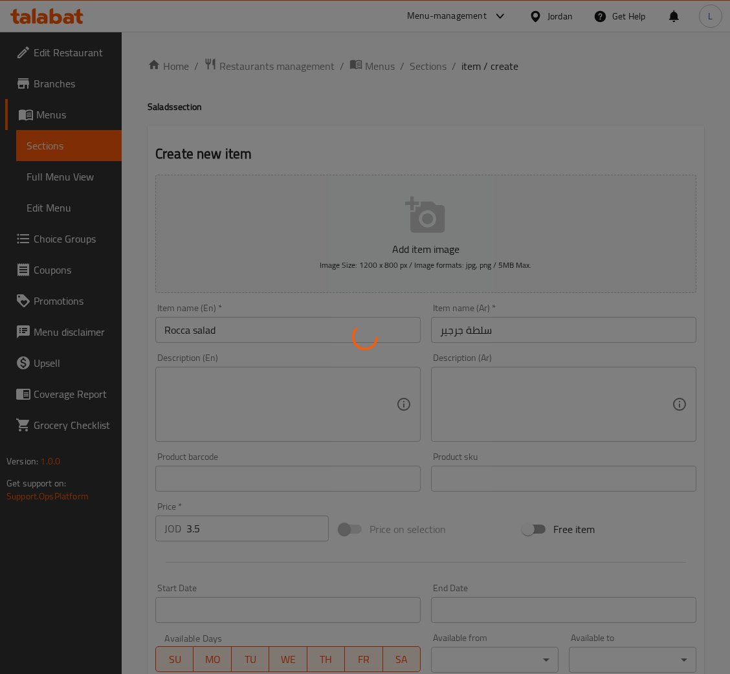
click at [428, 68] on div at bounding box center [365, 337] width 730 height 674
type input "0"
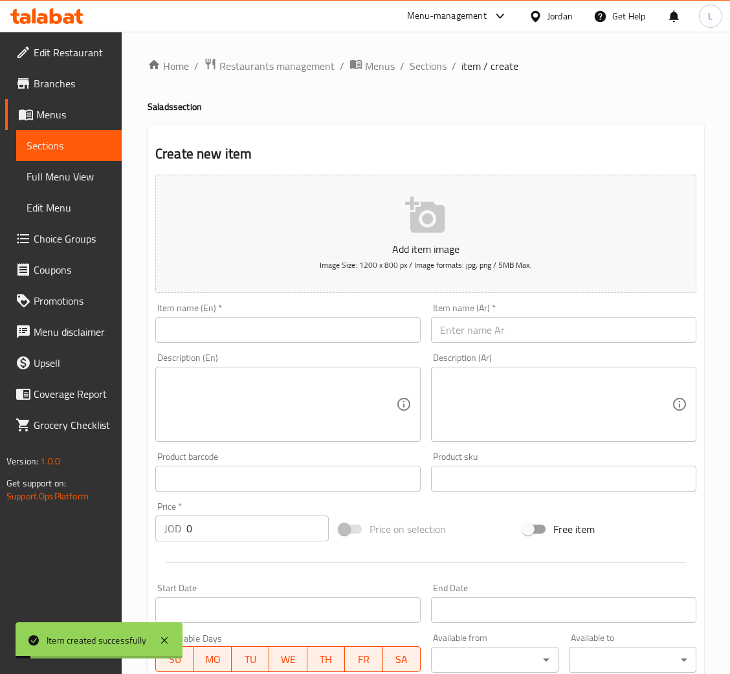
click at [420, 61] on span "Sections" at bounding box center [427, 66] width 37 height 16
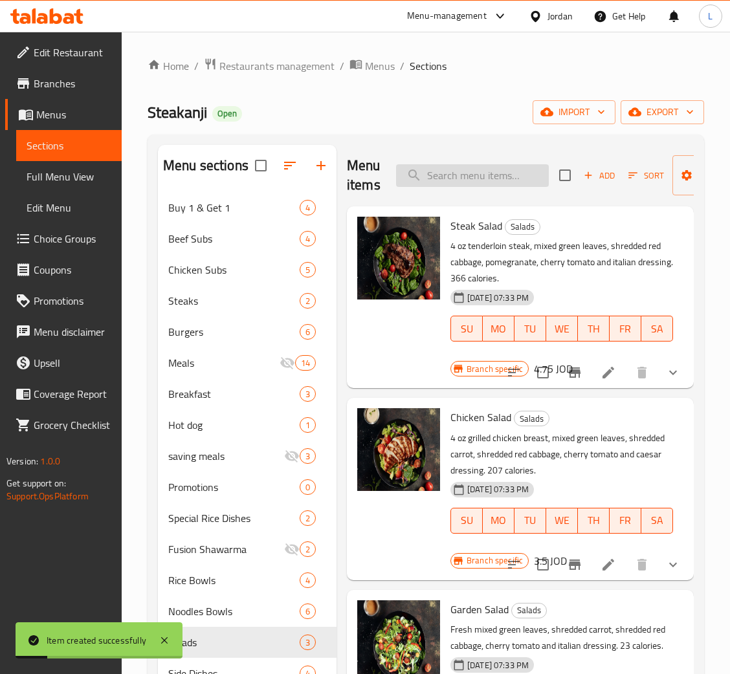
click at [465, 177] on input "search" at bounding box center [472, 175] width 153 height 23
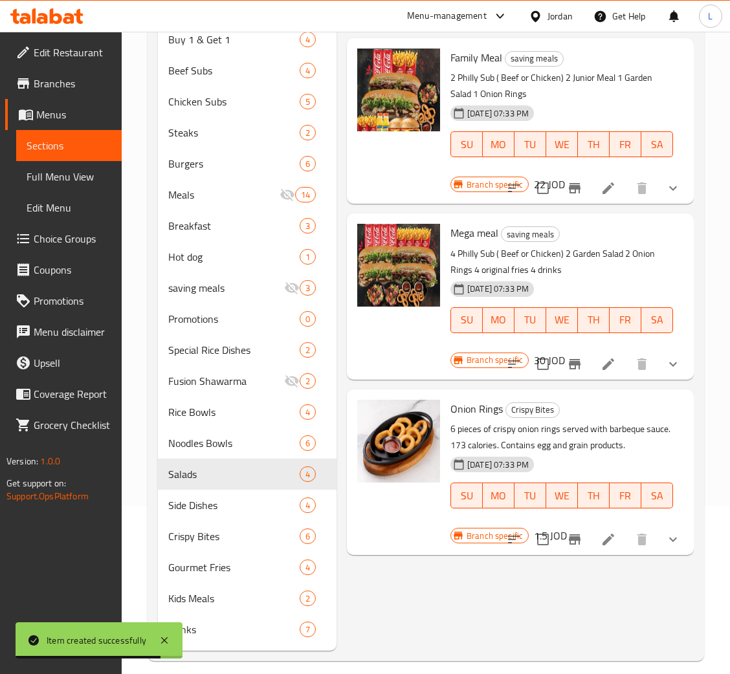
scroll to position [182, 0]
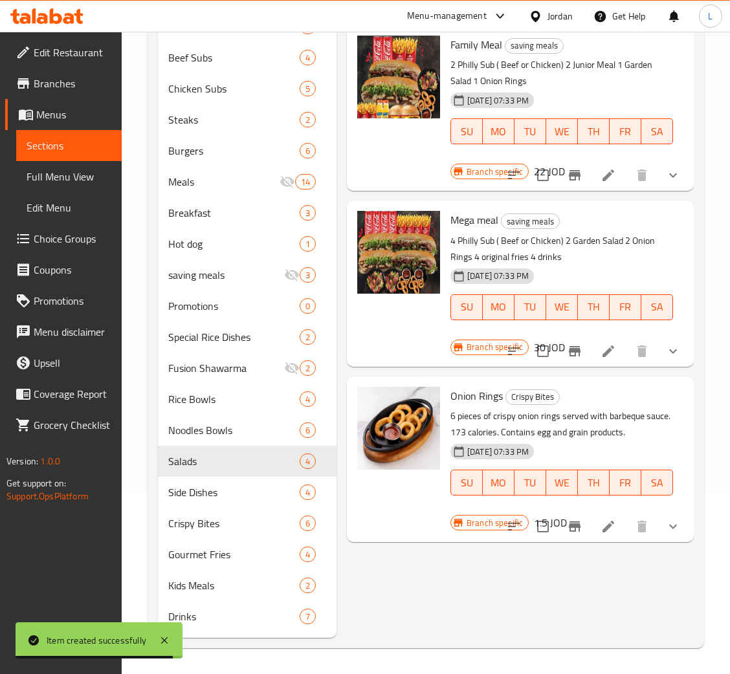
type input "onion ri"
click at [569, 525] on icon "Branch-specific-item" at bounding box center [574, 526] width 12 height 10
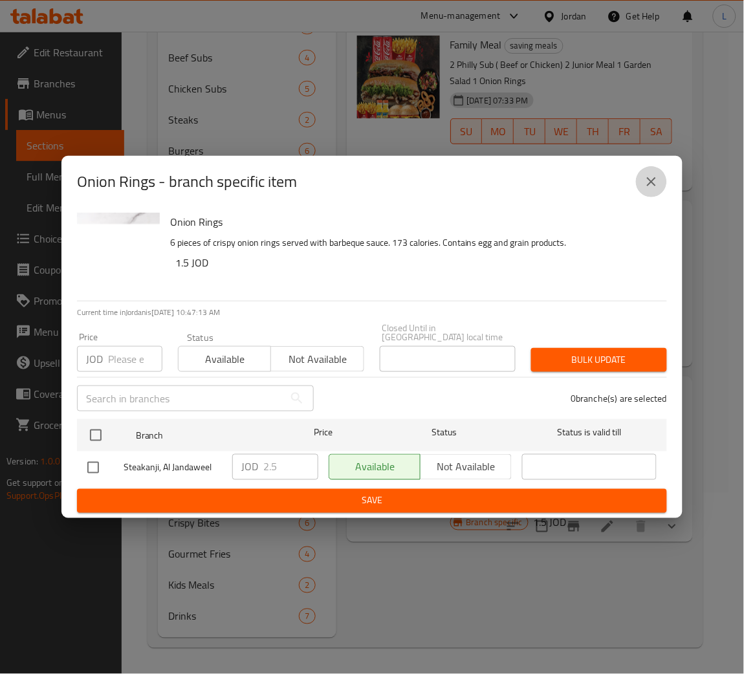
click at [642, 185] on button "close" at bounding box center [651, 181] width 31 height 31
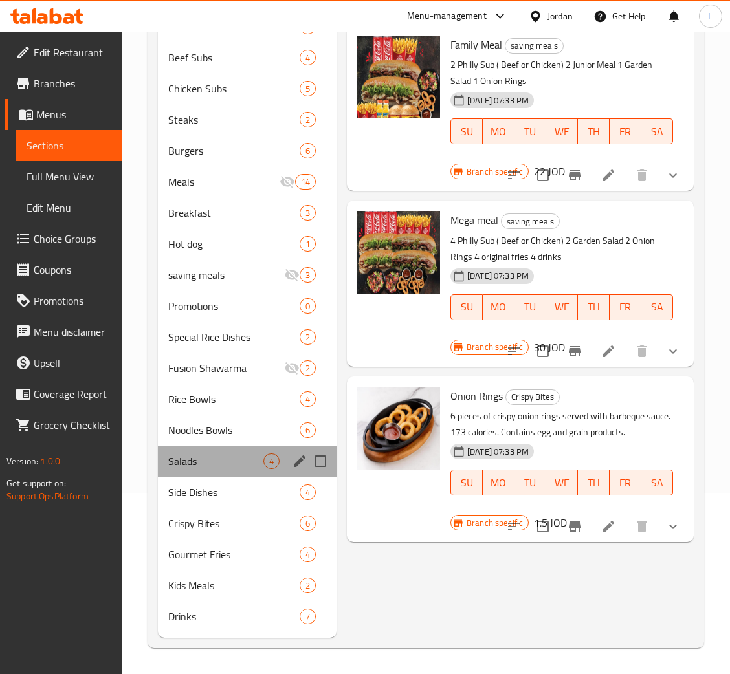
click at [231, 468] on div "Salads 4" at bounding box center [247, 461] width 179 height 31
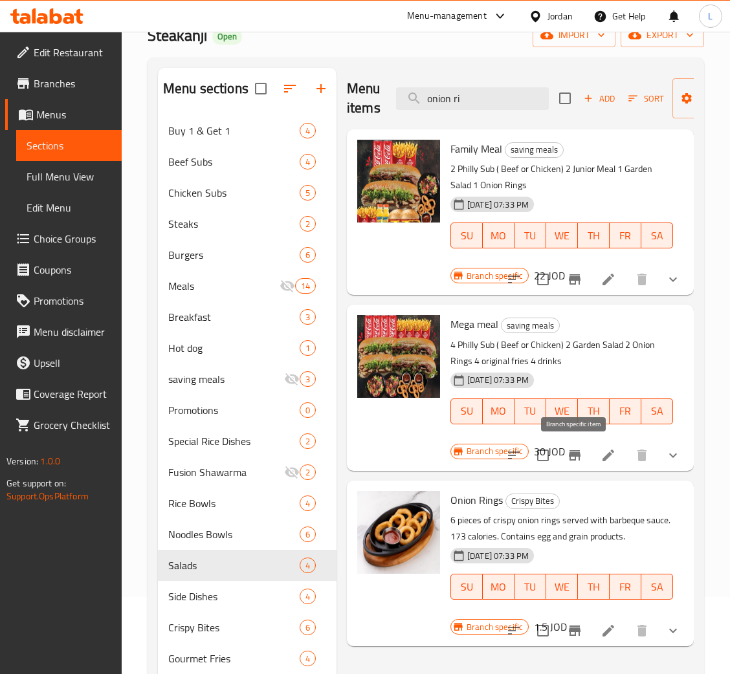
scroll to position [0, 0]
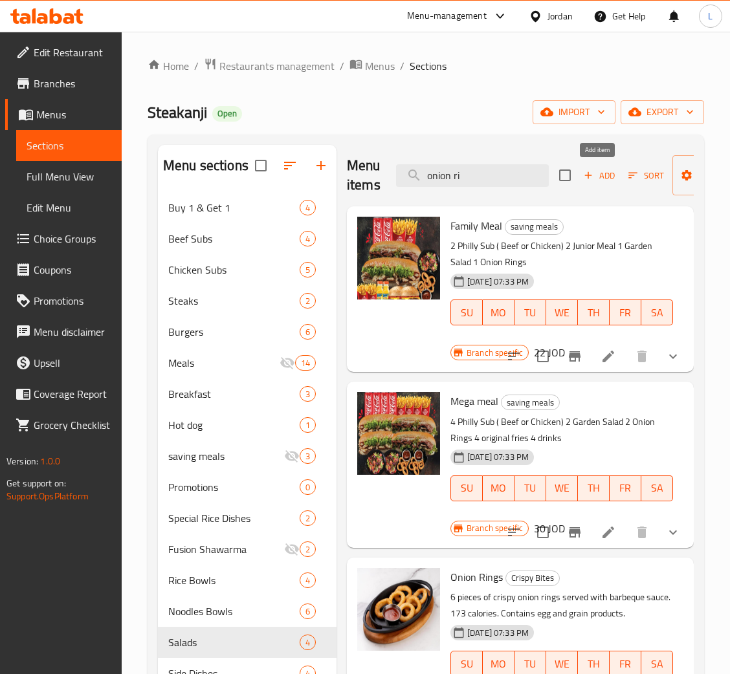
click at [596, 171] on span "Add" at bounding box center [598, 175] width 35 height 15
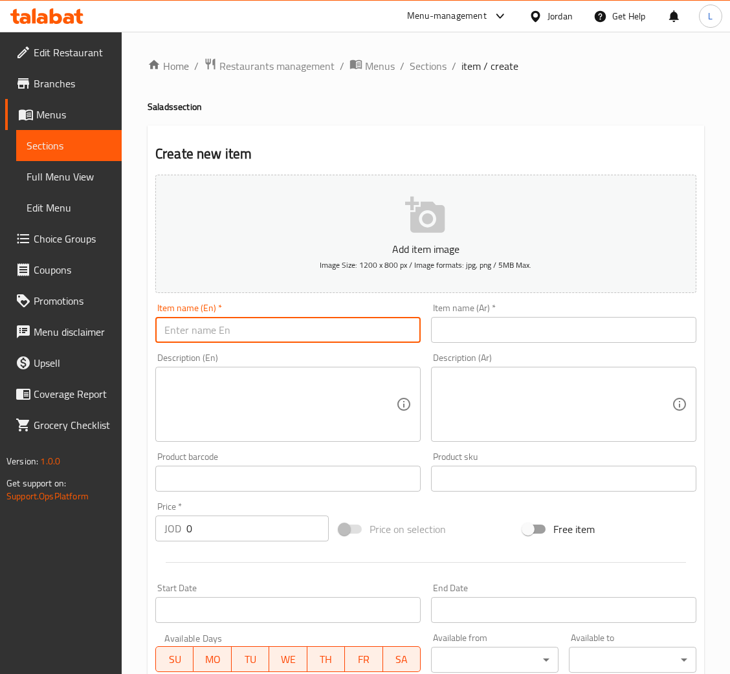
click at [277, 328] on input "text" at bounding box center [287, 330] width 265 height 26
click at [174, 332] on input "Ceaser" at bounding box center [287, 330] width 265 height 26
drag, startPoint x: 174, startPoint y: 332, endPoint x: 459, endPoint y: 341, distance: 284.7
click at [480, 343] on div "Item name (Ar)   * Item name (Ar) *" at bounding box center [564, 323] width 276 height 50
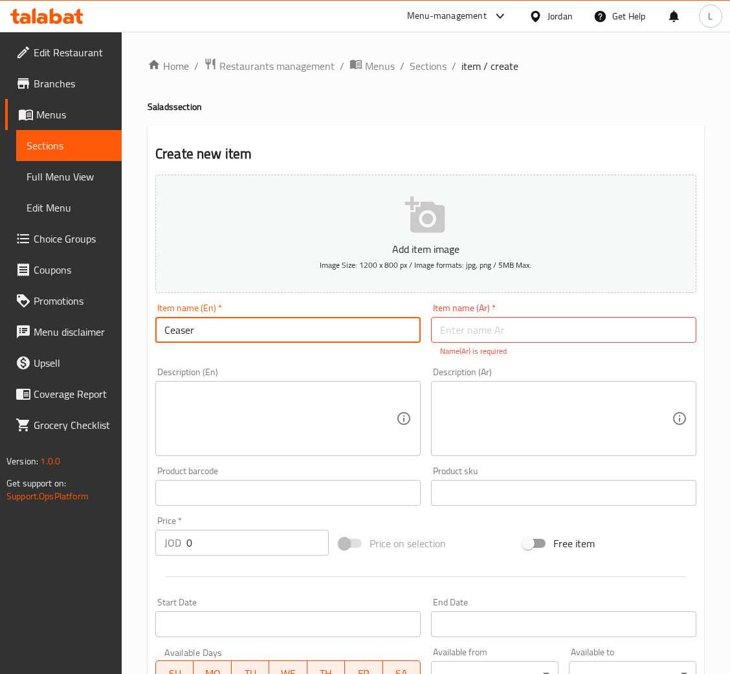
click at [352, 325] on input "Ceaser" at bounding box center [287, 330] width 265 height 26
click at [208, 335] on input "Ceaser" at bounding box center [287, 330] width 265 height 26
click at [208, 335] on input "Ceaser Salad" at bounding box center [287, 330] width 265 height 26
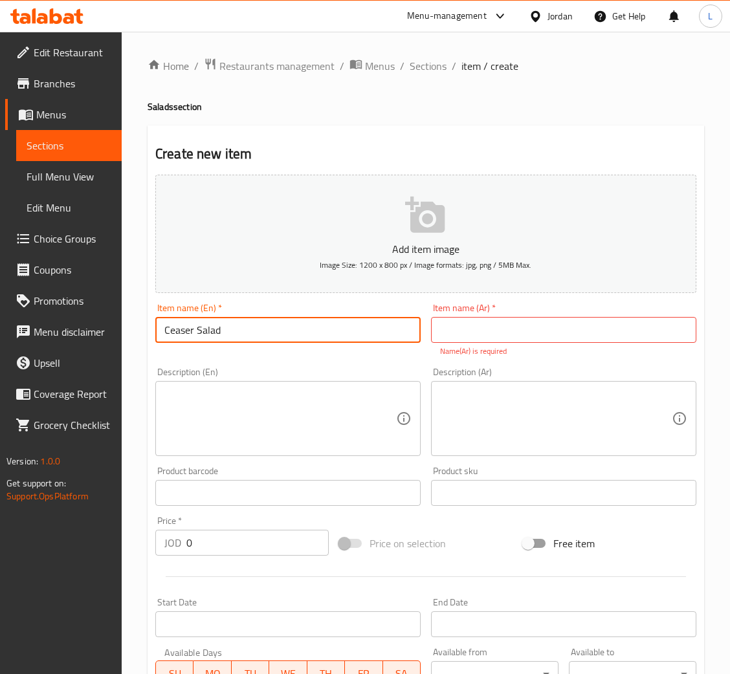
click at [208, 335] on input "Ceaser Salad" at bounding box center [287, 330] width 265 height 26
click at [321, 324] on input "Ceaser Salad" at bounding box center [287, 330] width 265 height 26
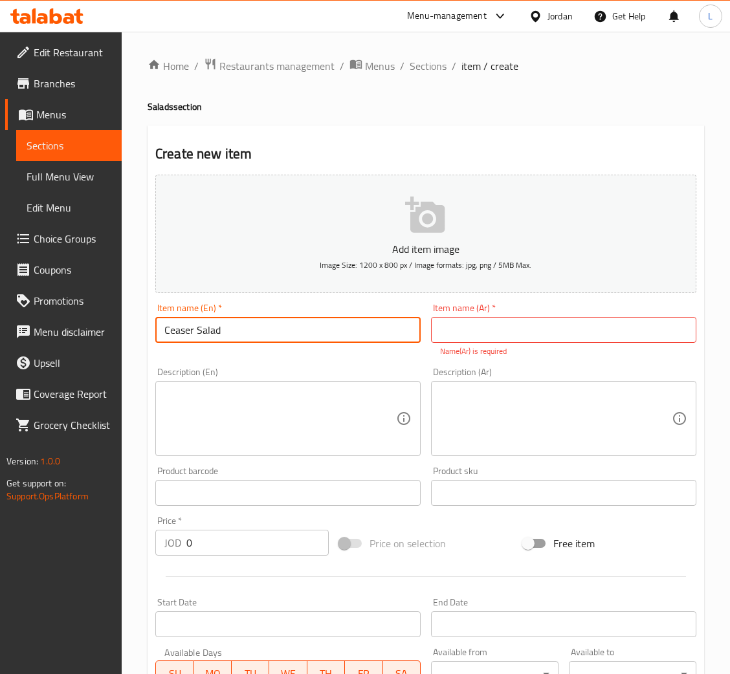
paste input "aesar Salad"
type input "Caesar Salad"
click at [553, 324] on input "text" at bounding box center [563, 330] width 265 height 26
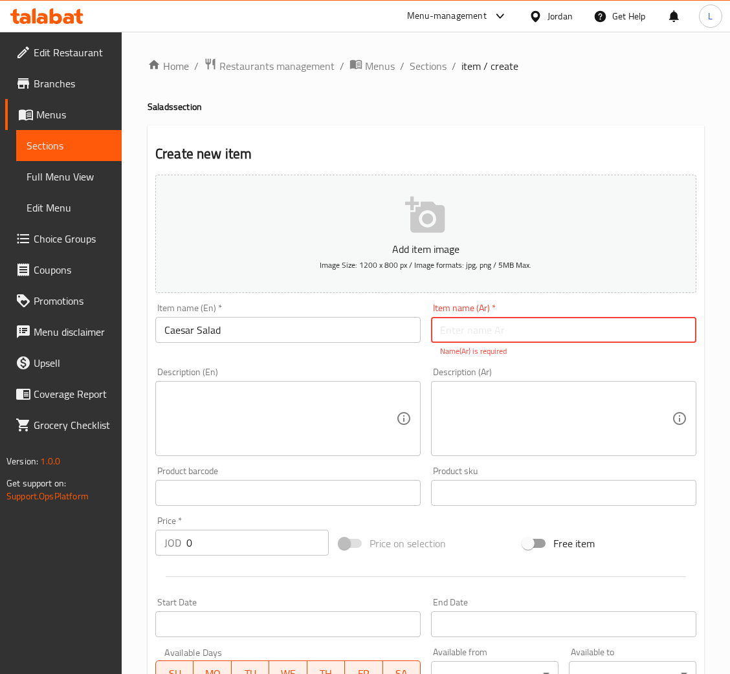
type input "d"
type input "s"
type input "سلطة سيزر"
click at [273, 541] on input "0" at bounding box center [257, 543] width 142 height 26
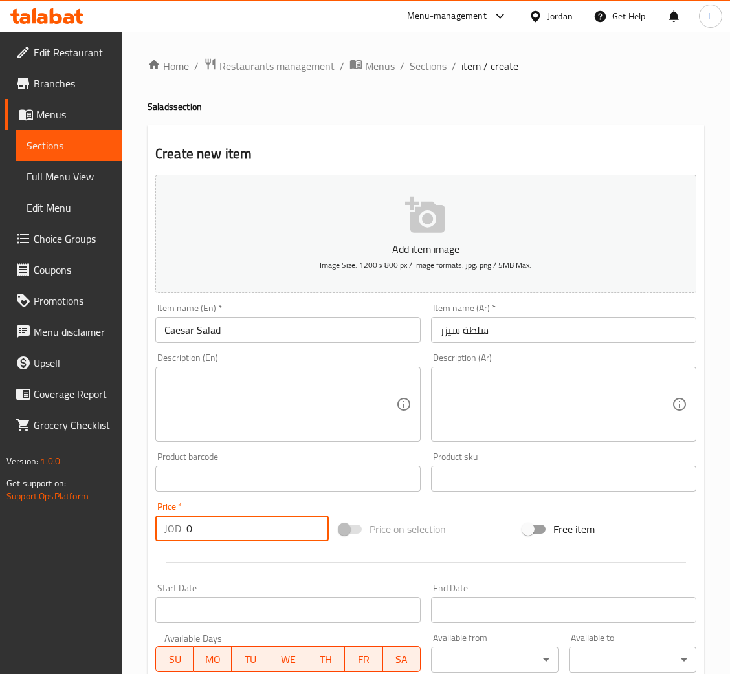
click at [271, 542] on div "Price   * JOD 0 Price *" at bounding box center [242, 522] width 184 height 50
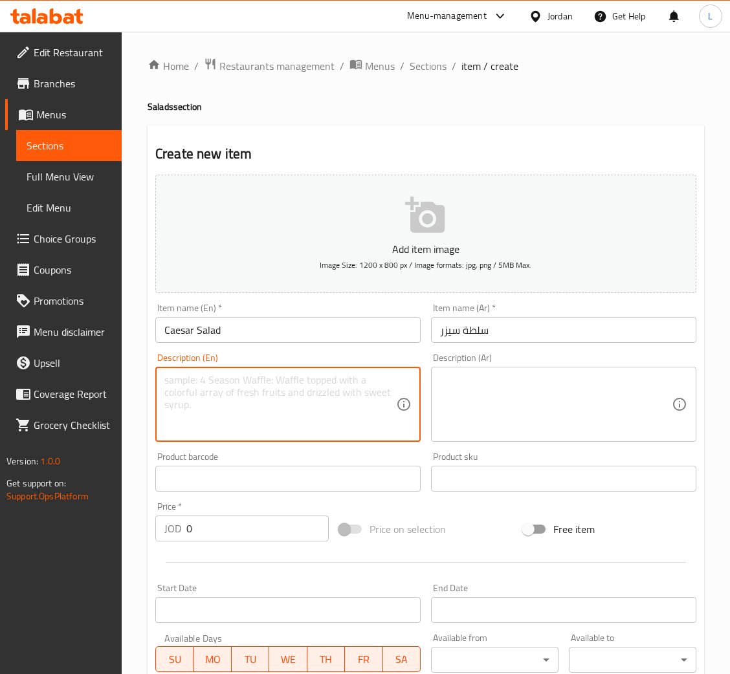
click at [240, 405] on textarea at bounding box center [280, 404] width 232 height 61
click at [557, 421] on textarea at bounding box center [556, 404] width 232 height 61
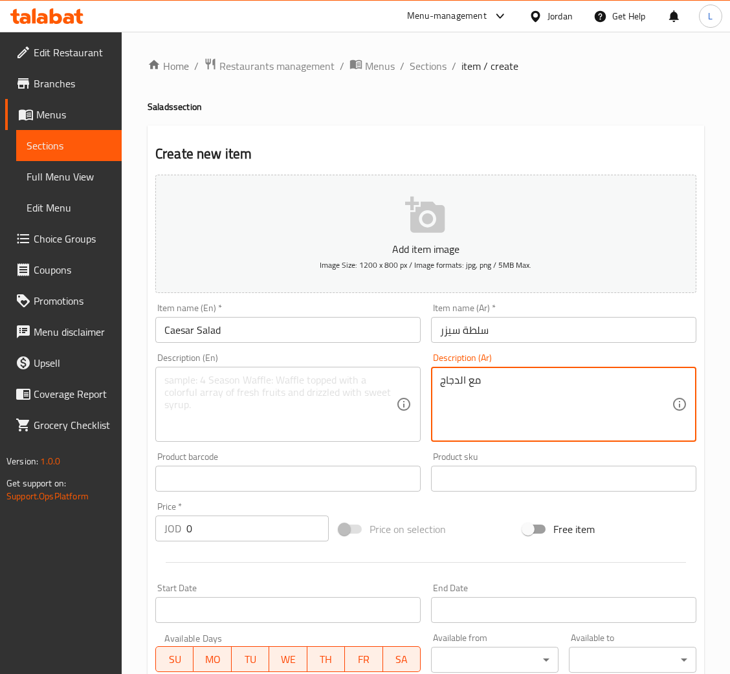
type textarea "مع الدجاج"
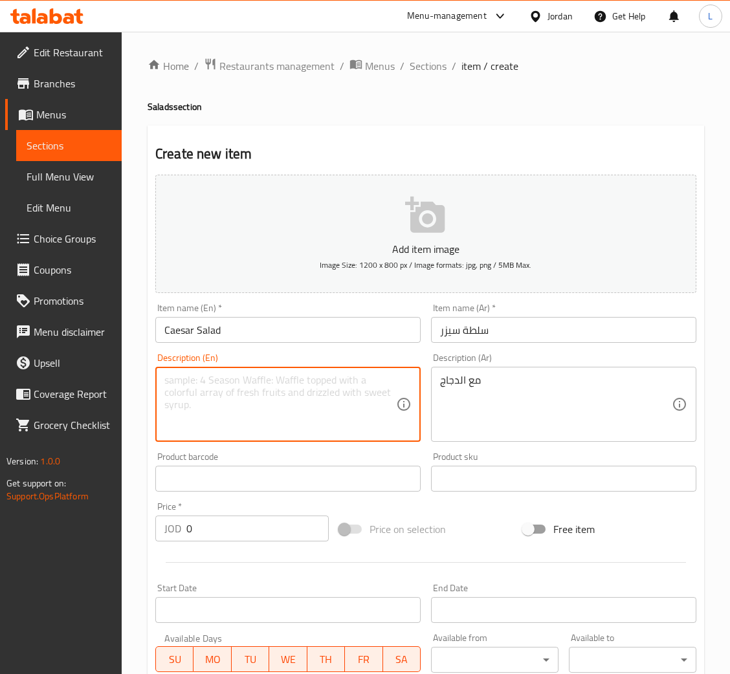
click at [343, 405] on textarea at bounding box center [280, 404] width 232 height 61
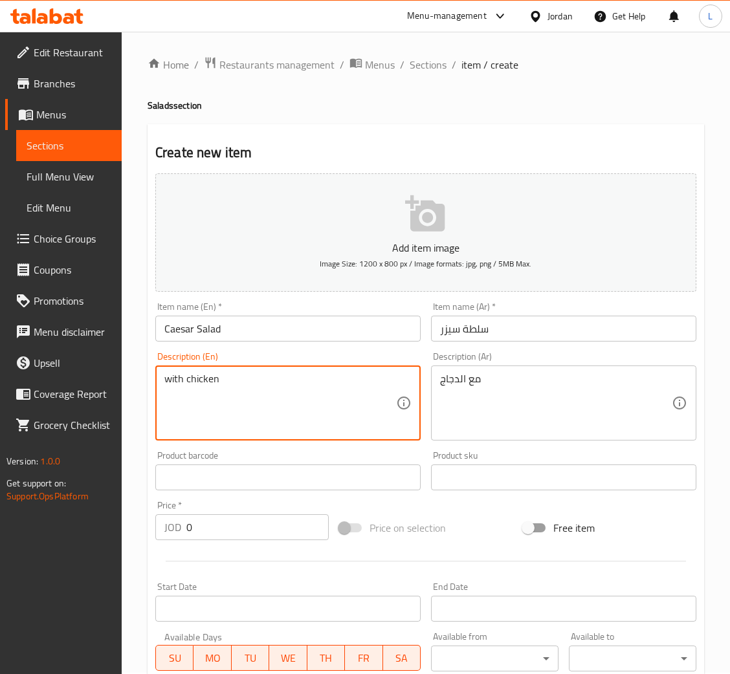
scroll to position [237, 0]
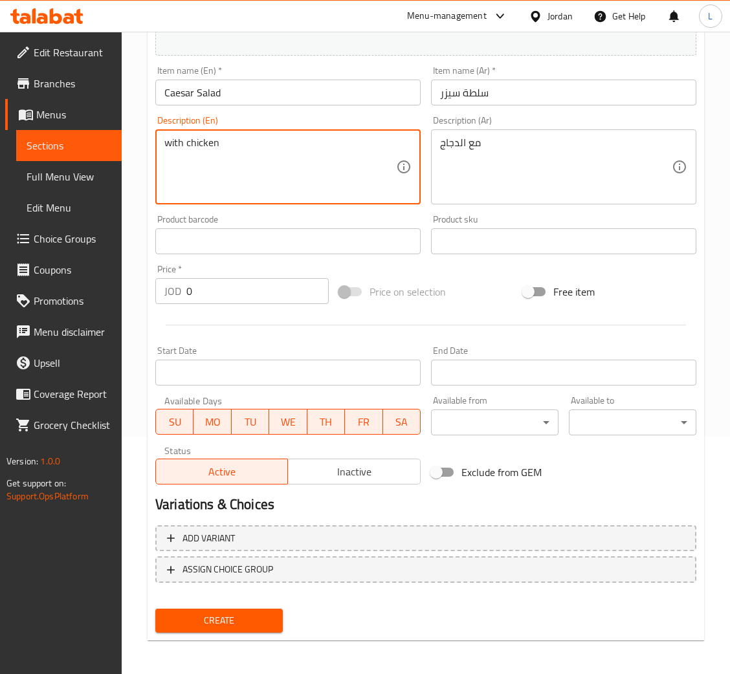
type textarea "with chicken"
click at [221, 283] on input "0" at bounding box center [257, 291] width 142 height 26
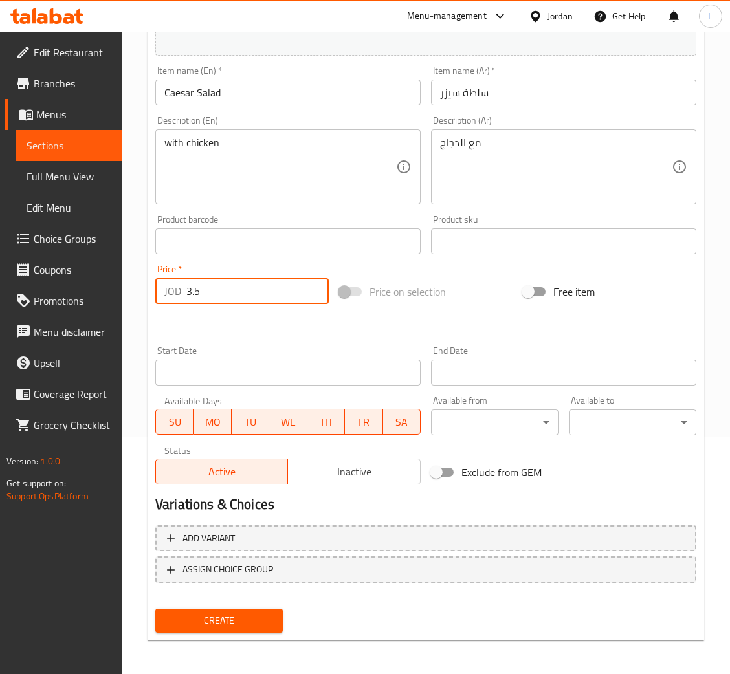
type input "3.5"
click at [155, 609] on button "Create" at bounding box center [218, 621] width 127 height 24
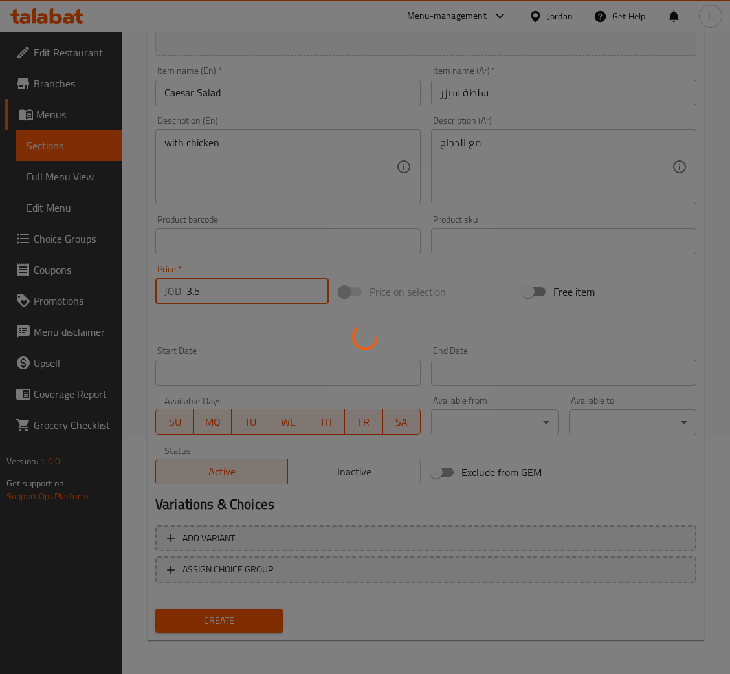
type input "0"
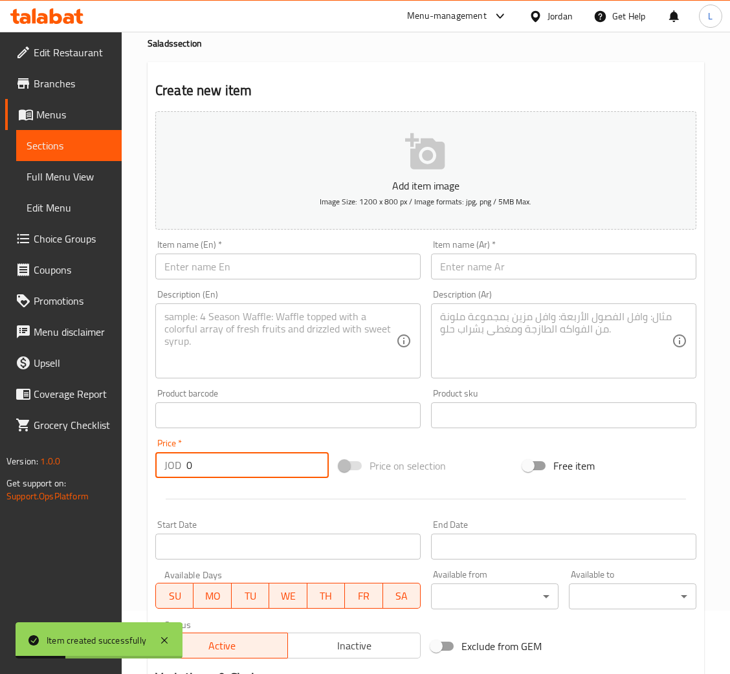
scroll to position [0, 0]
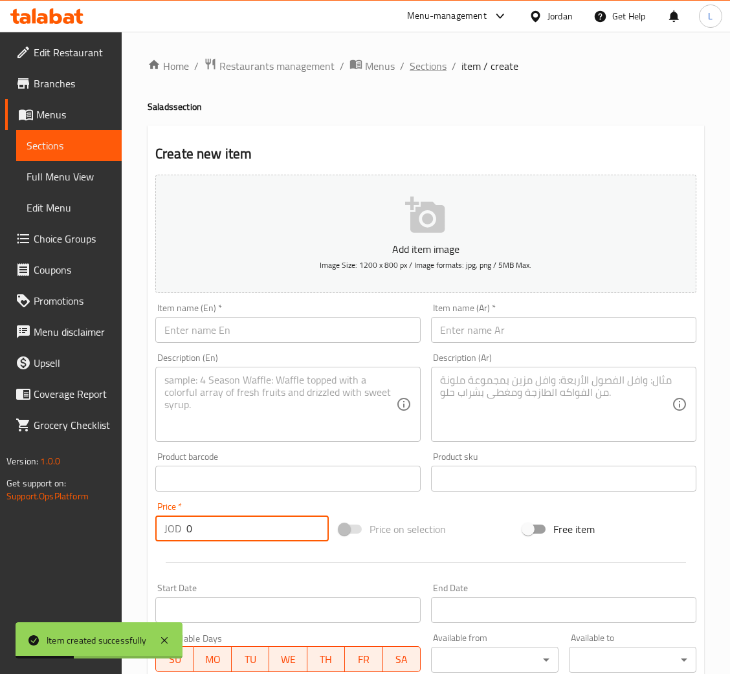
click at [424, 58] on span "Sections" at bounding box center [427, 66] width 37 height 16
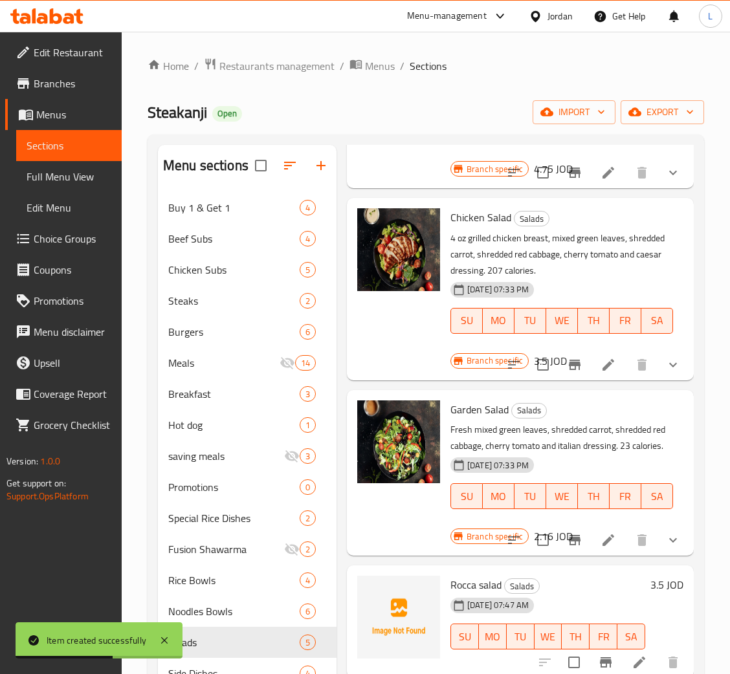
scroll to position [182, 0]
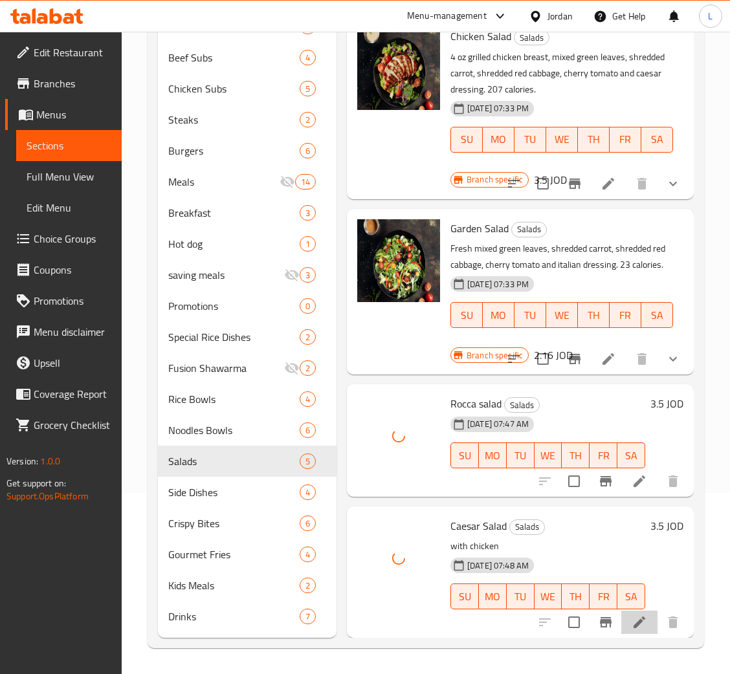
click at [621, 613] on li at bounding box center [639, 622] width 36 height 23
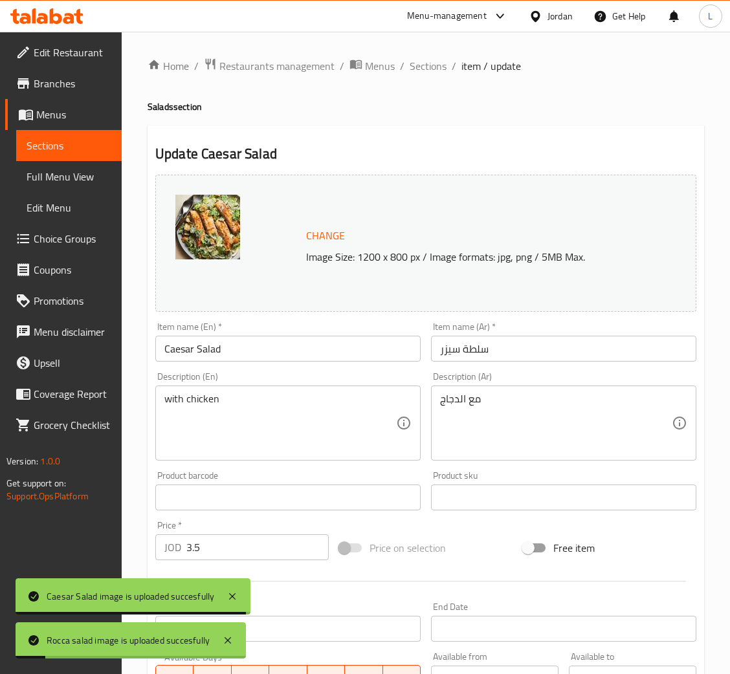
click at [315, 401] on textarea "with chicken" at bounding box center [280, 423] width 232 height 61
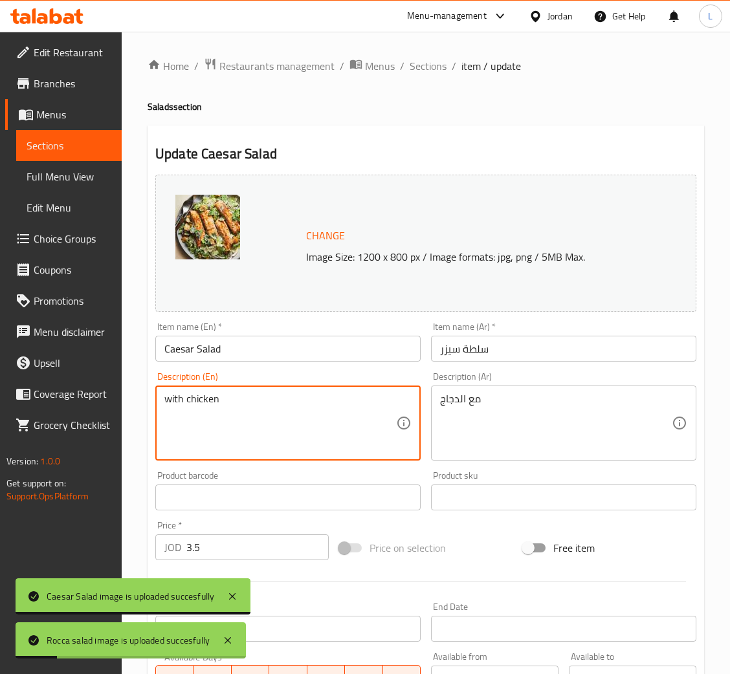
click at [315, 401] on textarea "with chicken" at bounding box center [280, 423] width 232 height 61
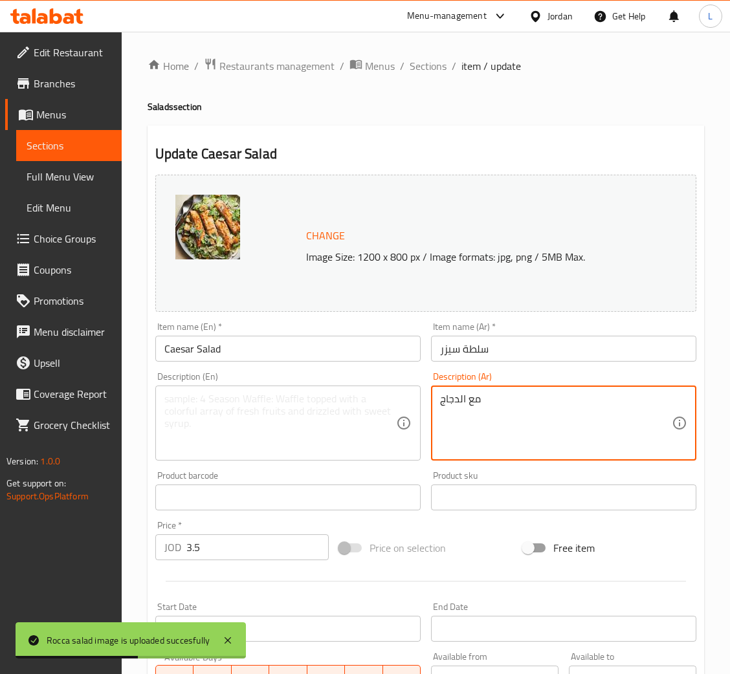
click at [546, 403] on textarea "مع الدجاج" at bounding box center [556, 423] width 232 height 61
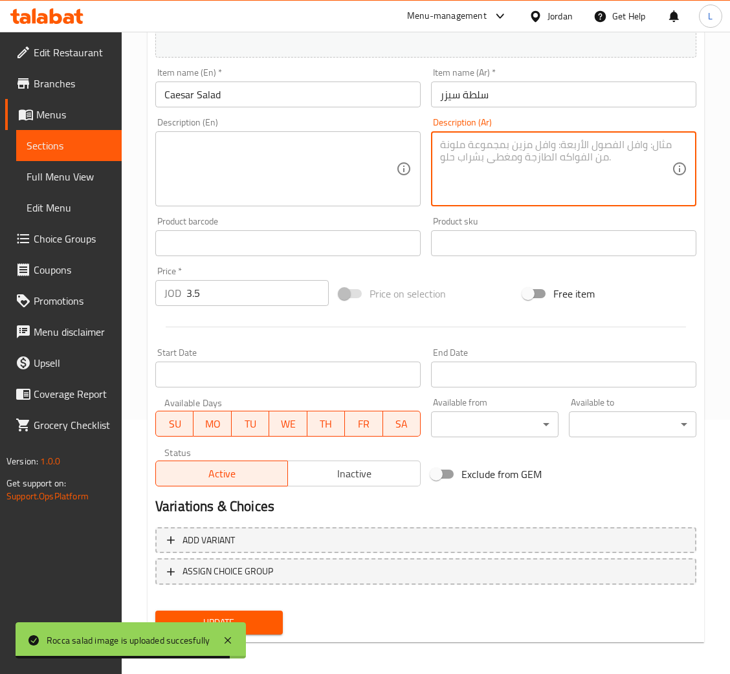
scroll to position [257, 0]
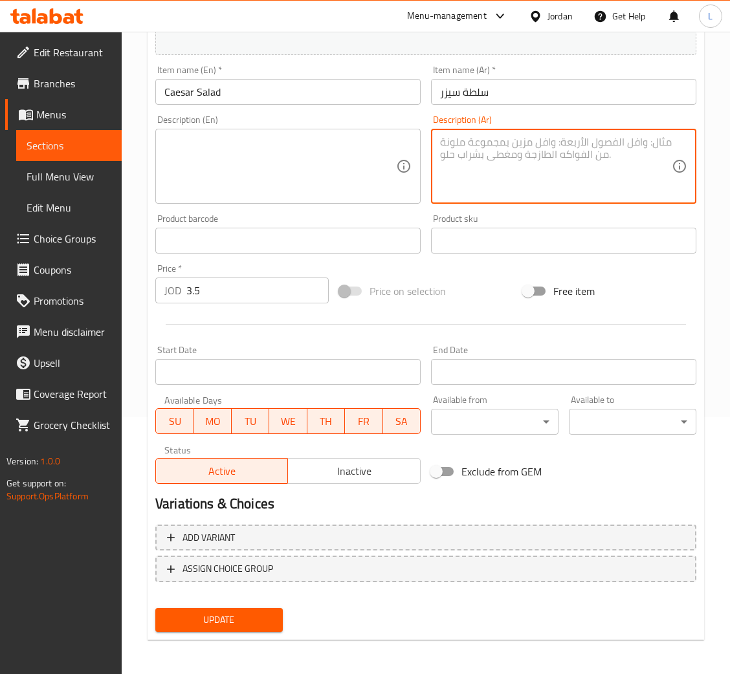
click at [244, 288] on input "3.5" at bounding box center [257, 290] width 142 height 26
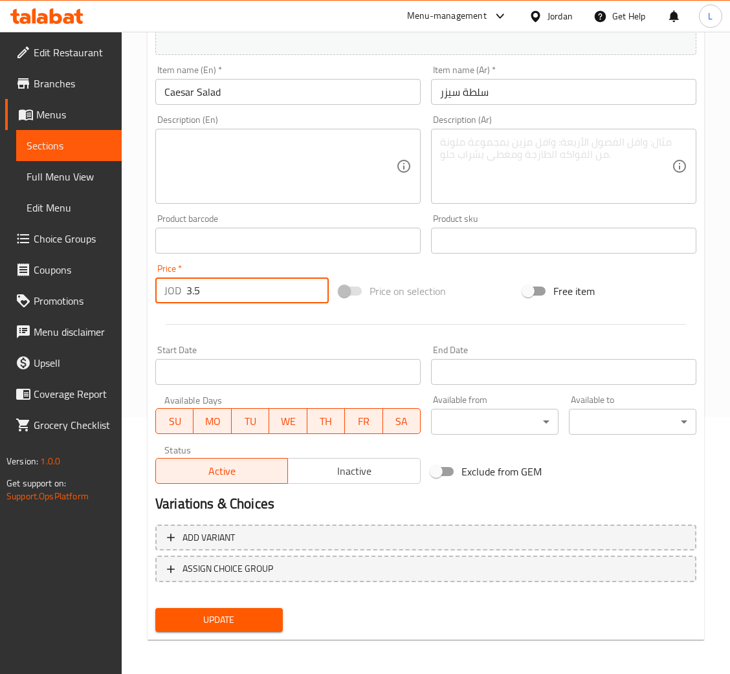
click at [244, 288] on input "3.5" at bounding box center [257, 290] width 142 height 26
type input "0"
click at [368, 534] on span "Add variant" at bounding box center [425, 538] width 517 height 16
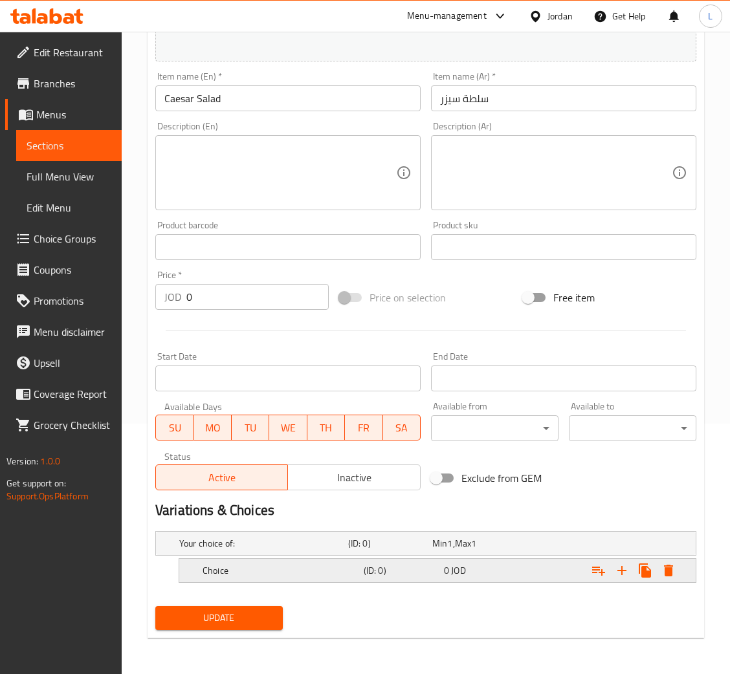
click at [381, 572] on h5 "(ID: 0)" at bounding box center [400, 570] width 75 height 13
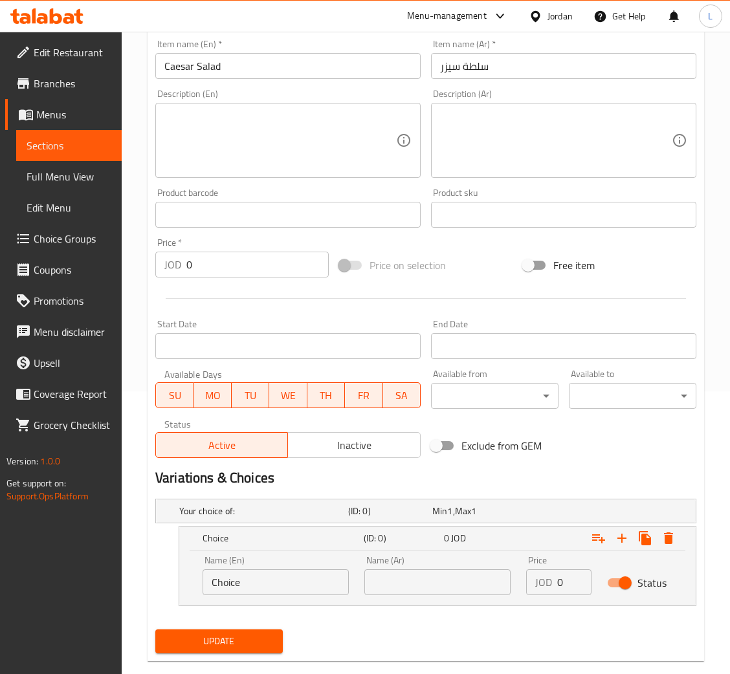
scroll to position [306, 0]
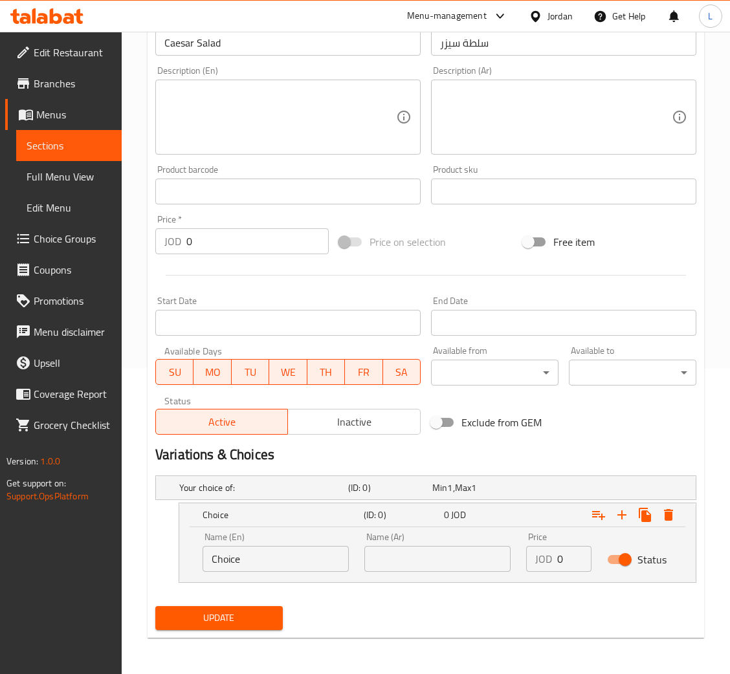
click at [300, 565] on input "Choice" at bounding box center [275, 559] width 146 height 26
type input "Normal"
click at [417, 557] on input "text" at bounding box center [437, 559] width 146 height 26
type input "عادي"
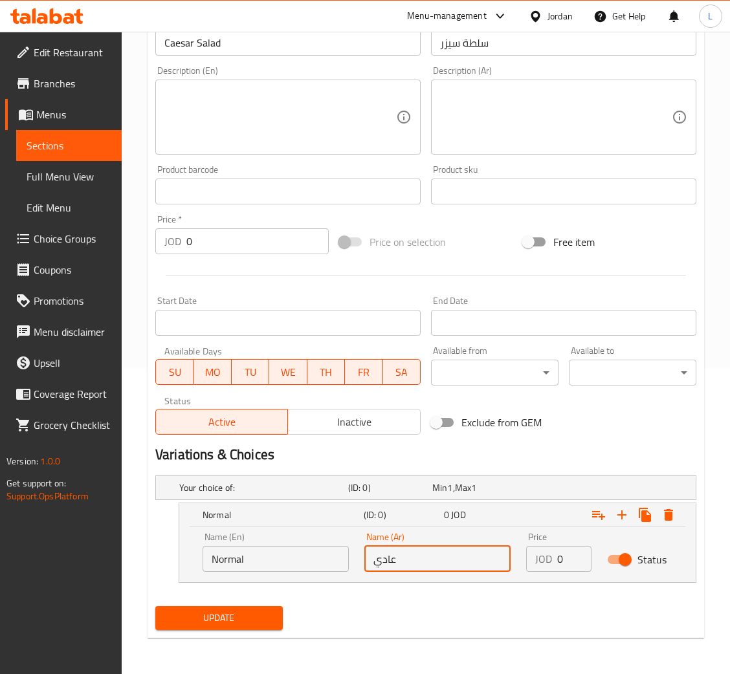
click at [316, 554] on input "Normal" at bounding box center [275, 559] width 146 height 26
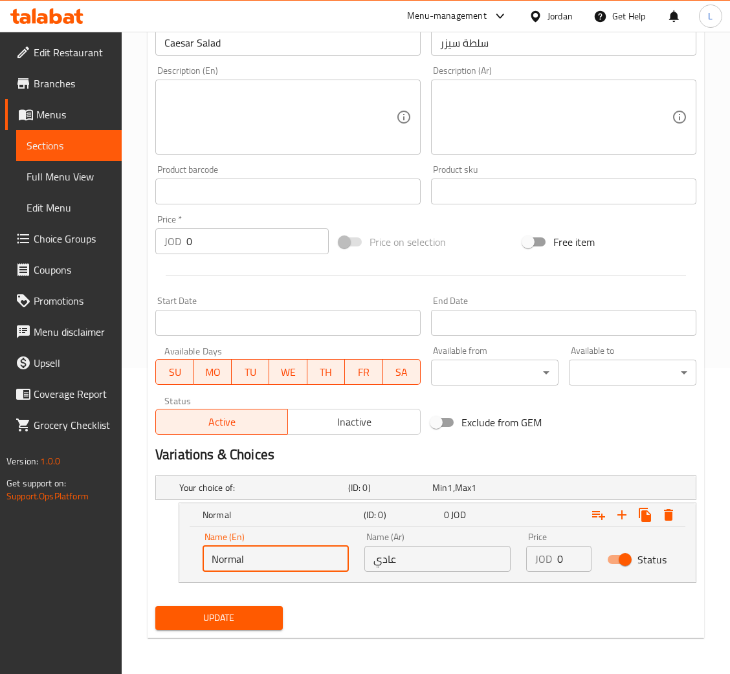
click at [316, 554] on input "Normal" at bounding box center [275, 559] width 146 height 26
type input "ق"
type input "Without chicken"
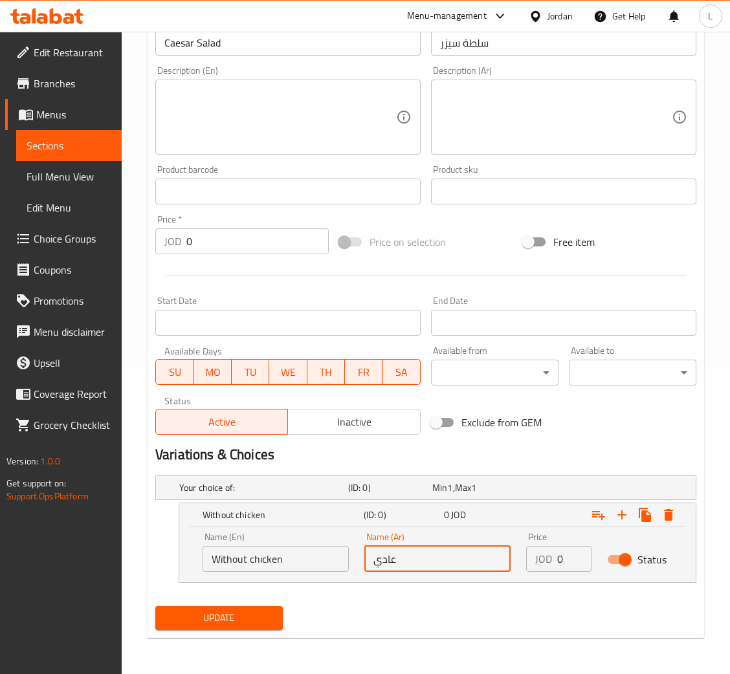
click at [420, 560] on input "عادي" at bounding box center [437, 559] width 146 height 26
type input "f"
type input "بدون دجاج"
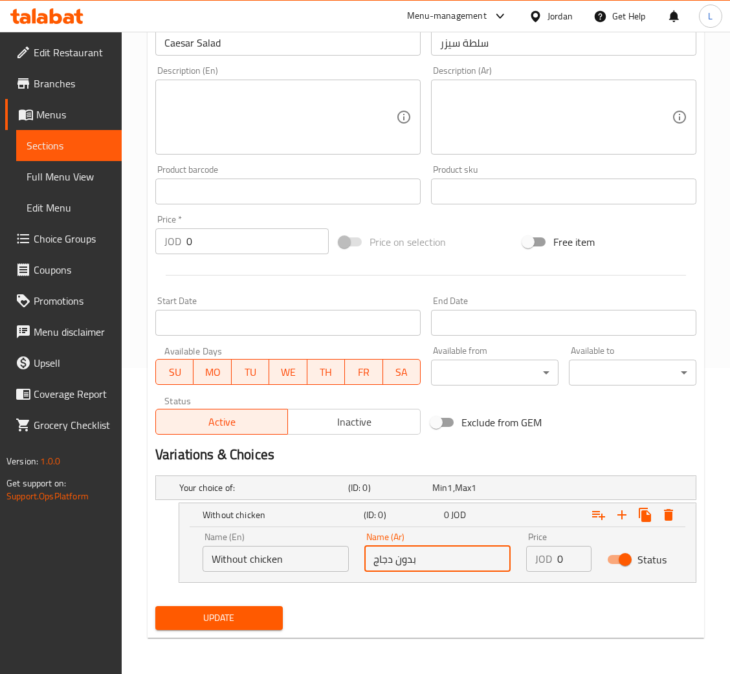
click at [568, 555] on input "0" at bounding box center [574, 559] width 34 height 26
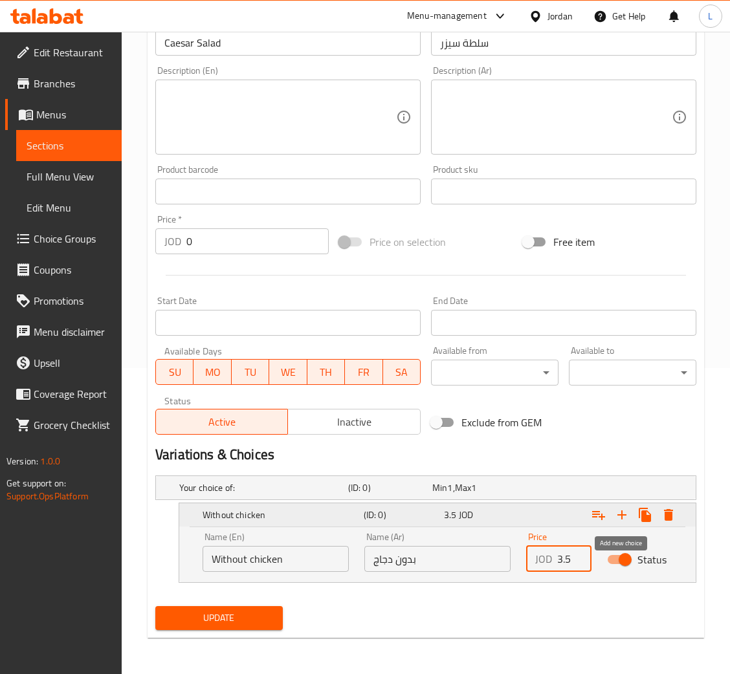
type input "3.5"
click at [623, 504] on button "Expand" at bounding box center [621, 514] width 23 height 23
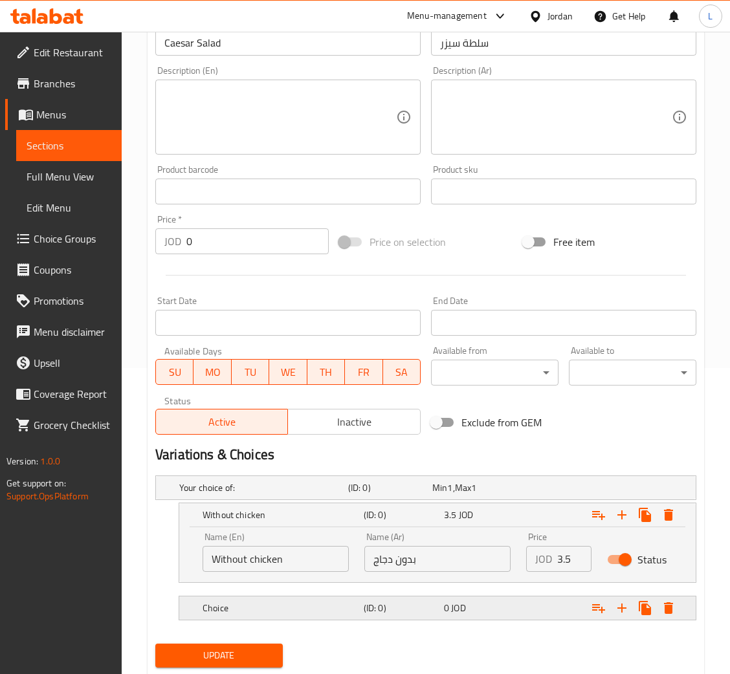
click at [371, 609] on h5 "(ID: 0)" at bounding box center [400, 607] width 75 height 13
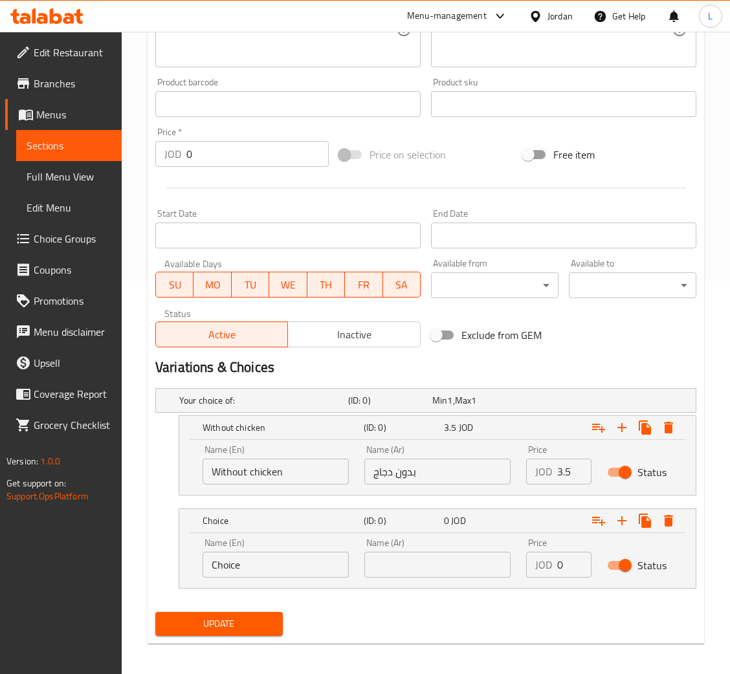
scroll to position [397, 0]
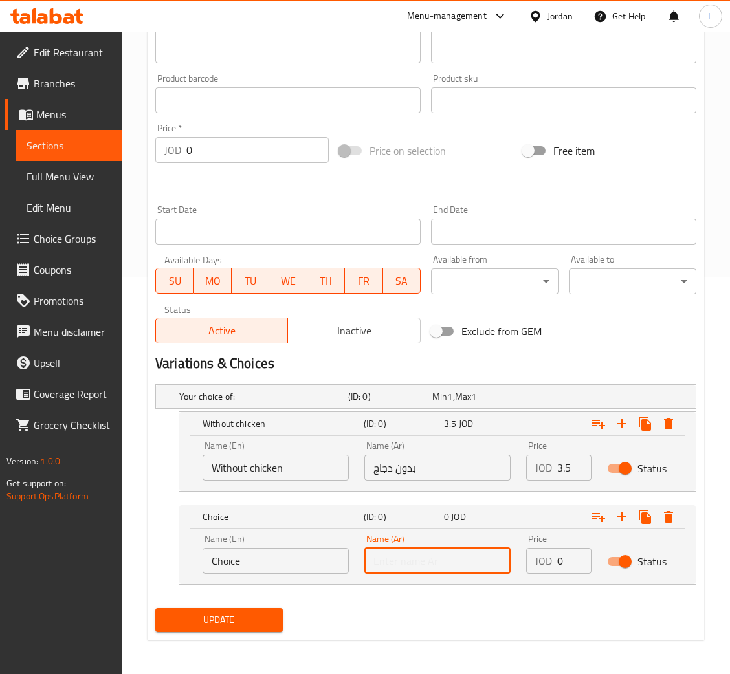
click at [408, 559] on input "text" at bounding box center [437, 561] width 146 height 26
type input "مع دجاج"
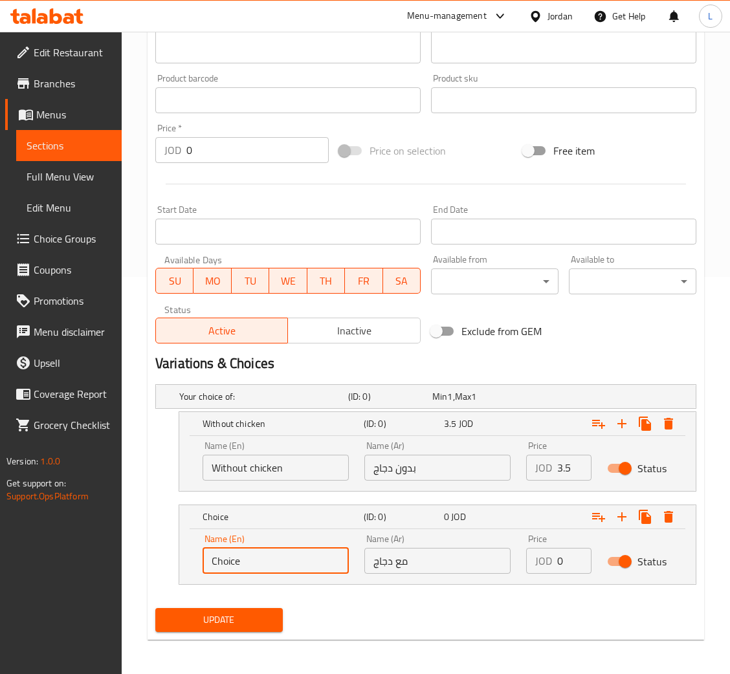
click at [305, 561] on input "Choice" at bounding box center [275, 561] width 146 height 26
type input "With chicken"
click at [560, 566] on input "0" at bounding box center [574, 561] width 34 height 26
click at [559, 565] on input "0" at bounding box center [574, 561] width 34 height 26
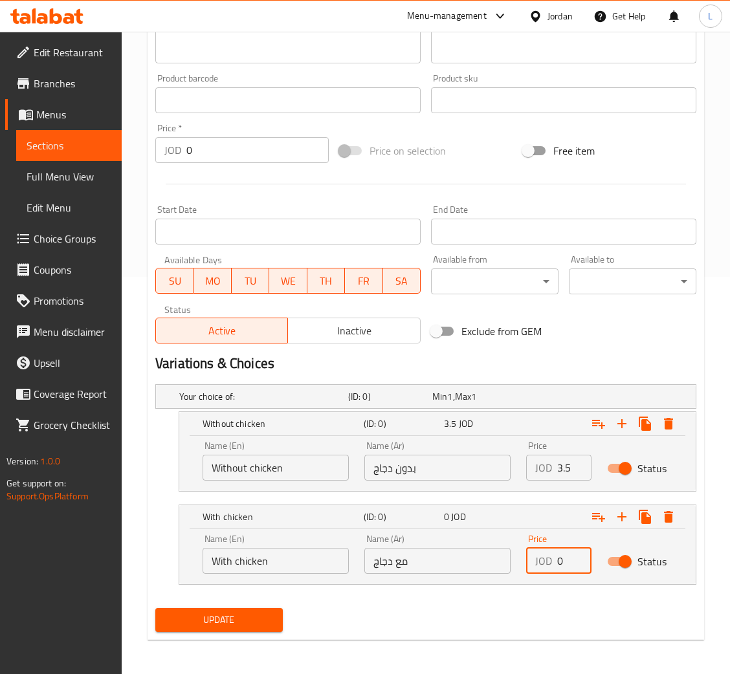
click at [559, 565] on input "0" at bounding box center [574, 561] width 34 height 26
type input "5"
click at [189, 615] on span "Update" at bounding box center [219, 620] width 107 height 16
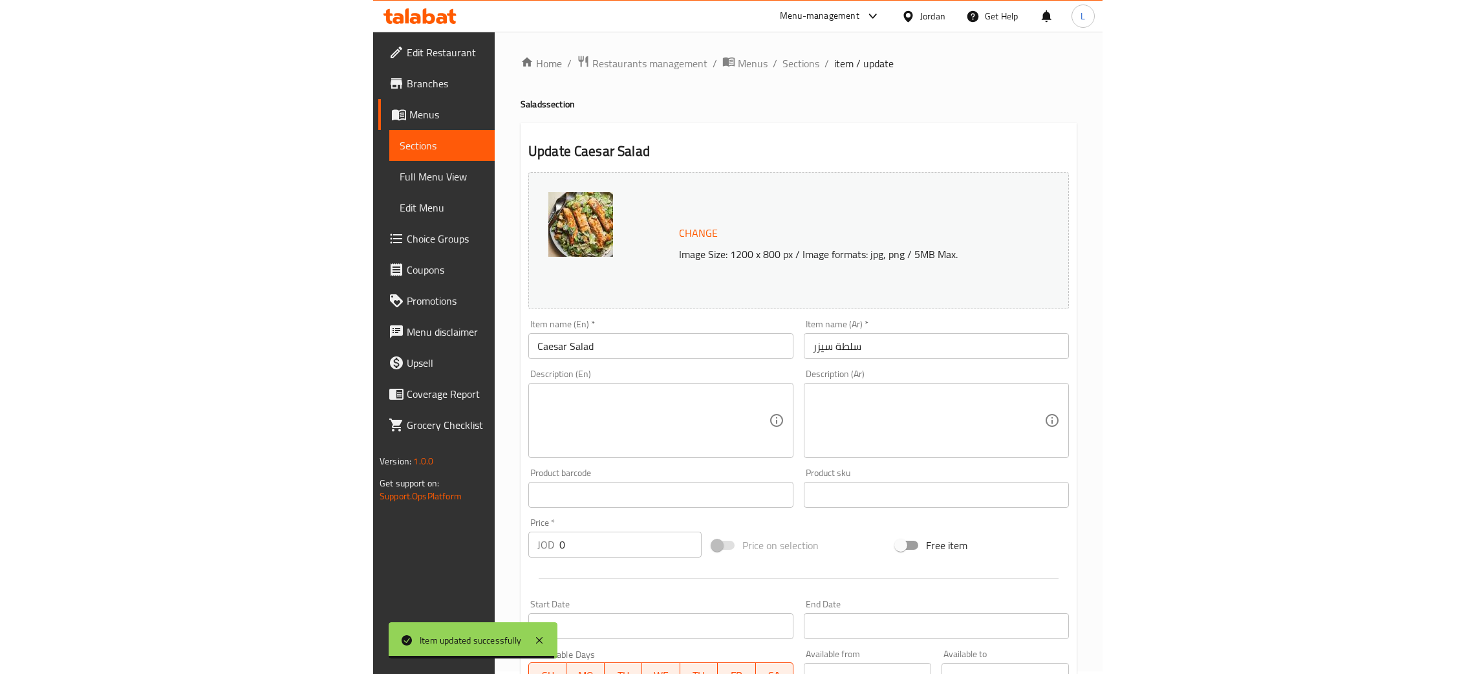
scroll to position [0, 0]
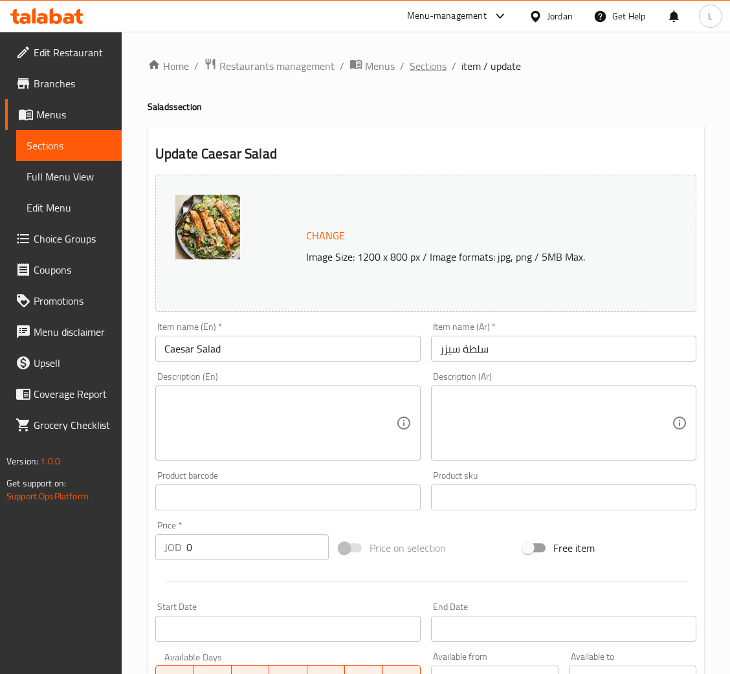
click at [410, 63] on span "Sections" at bounding box center [427, 66] width 37 height 16
